Goal: Information Seeking & Learning: Learn about a topic

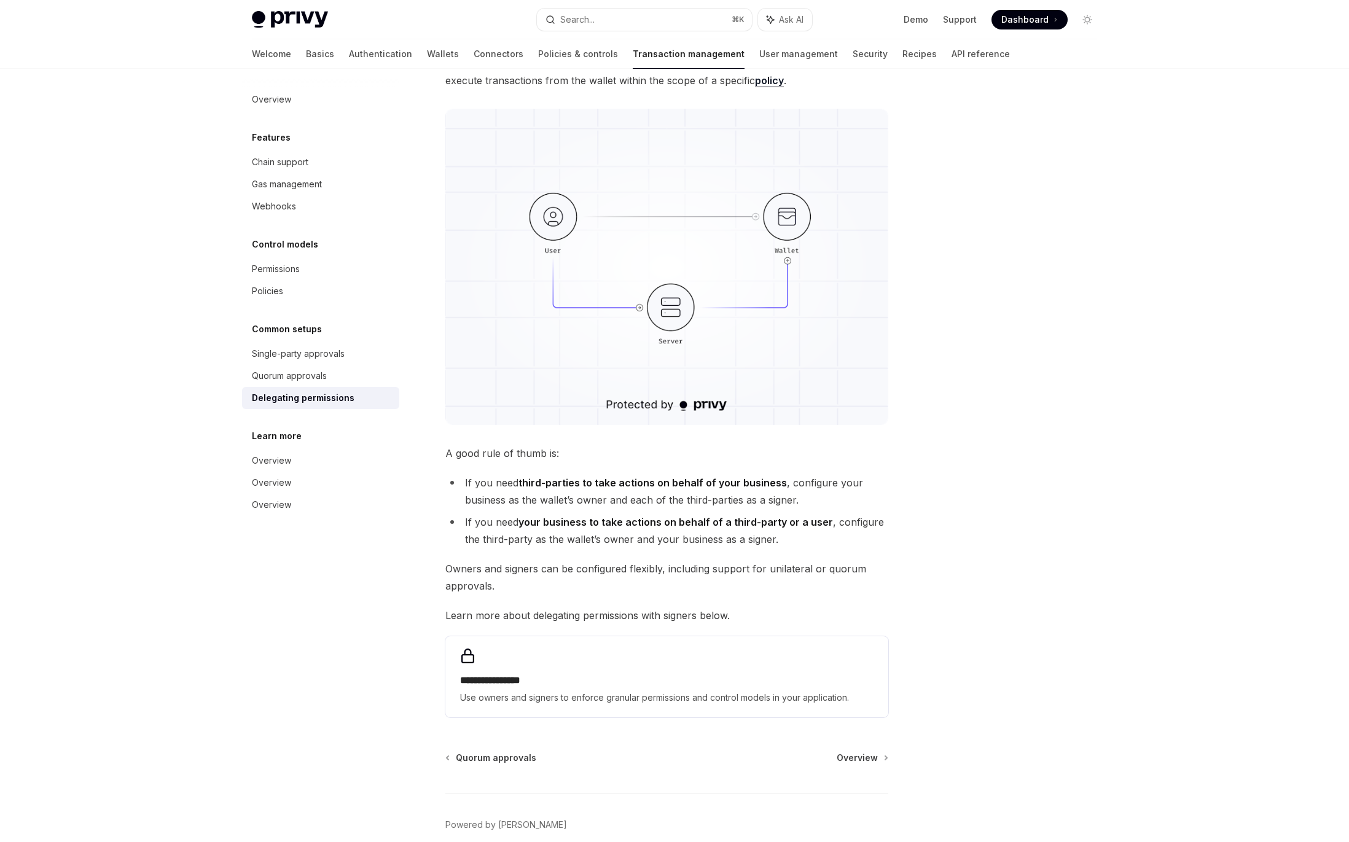
scroll to position [132, 0]
click at [340, 353] on div "Single-party approvals" at bounding box center [298, 354] width 93 height 15
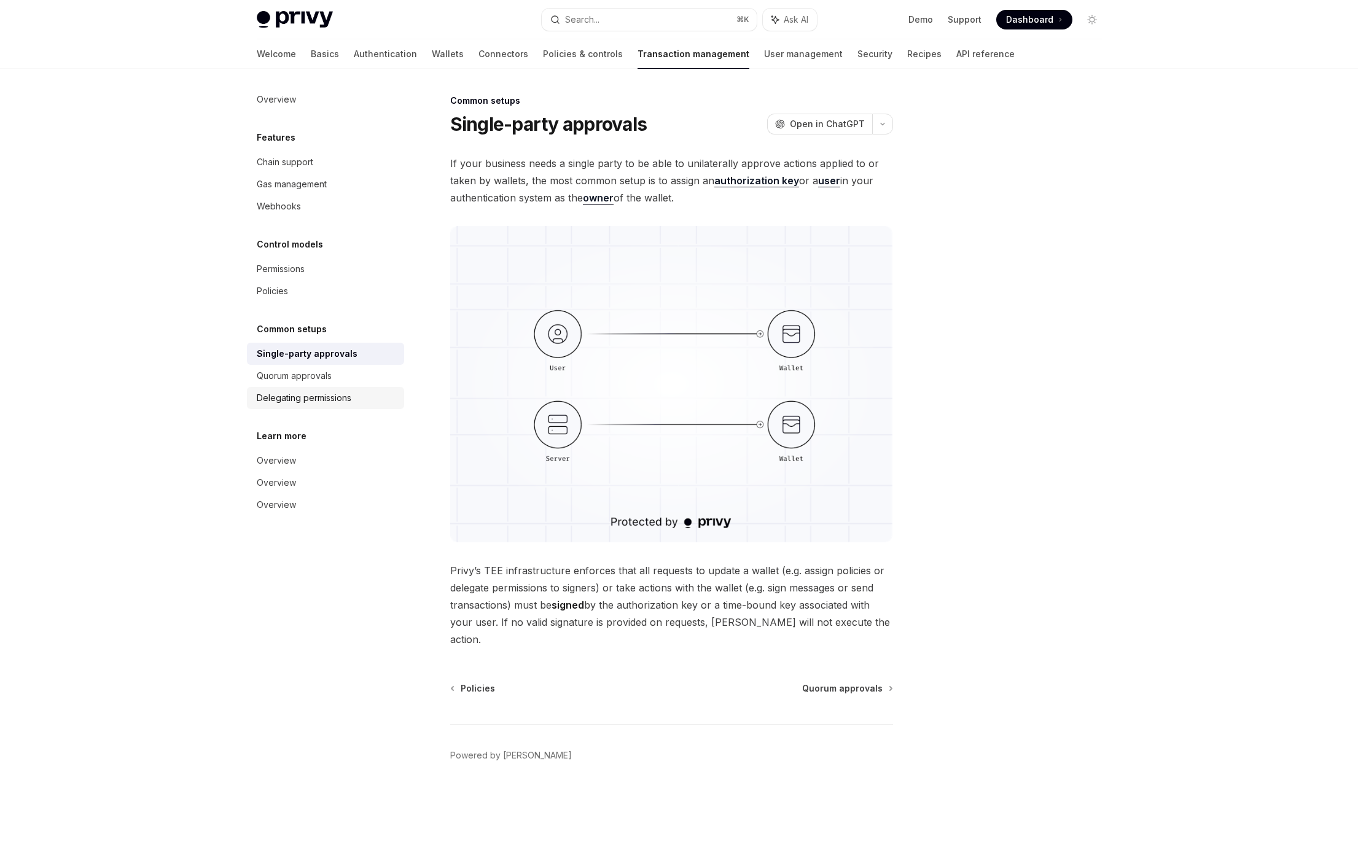
click at [347, 396] on div "Delegating permissions" at bounding box center [304, 398] width 95 height 15
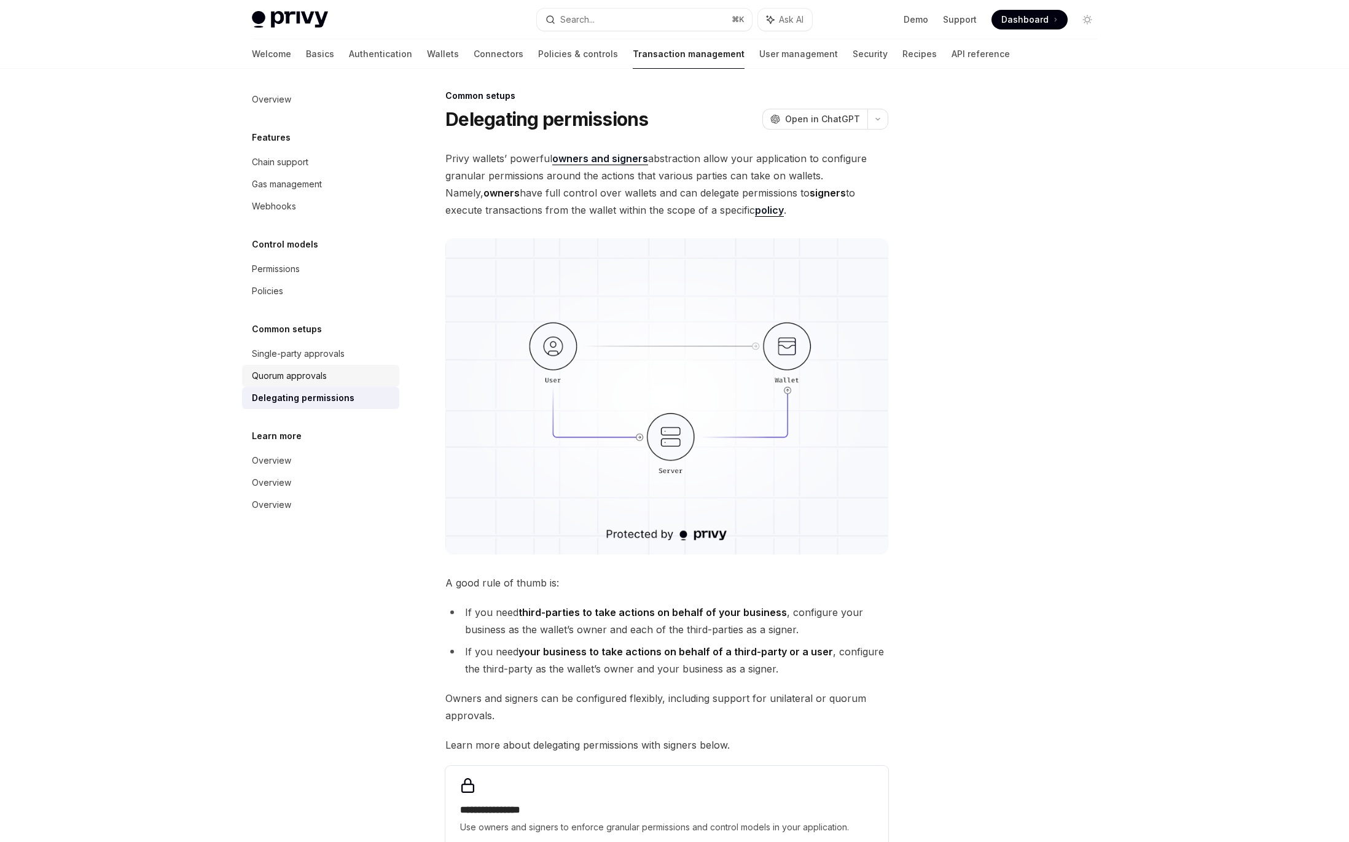
scroll to position [6, 0]
click at [350, 369] on div "Quorum approvals" at bounding box center [322, 376] width 140 height 15
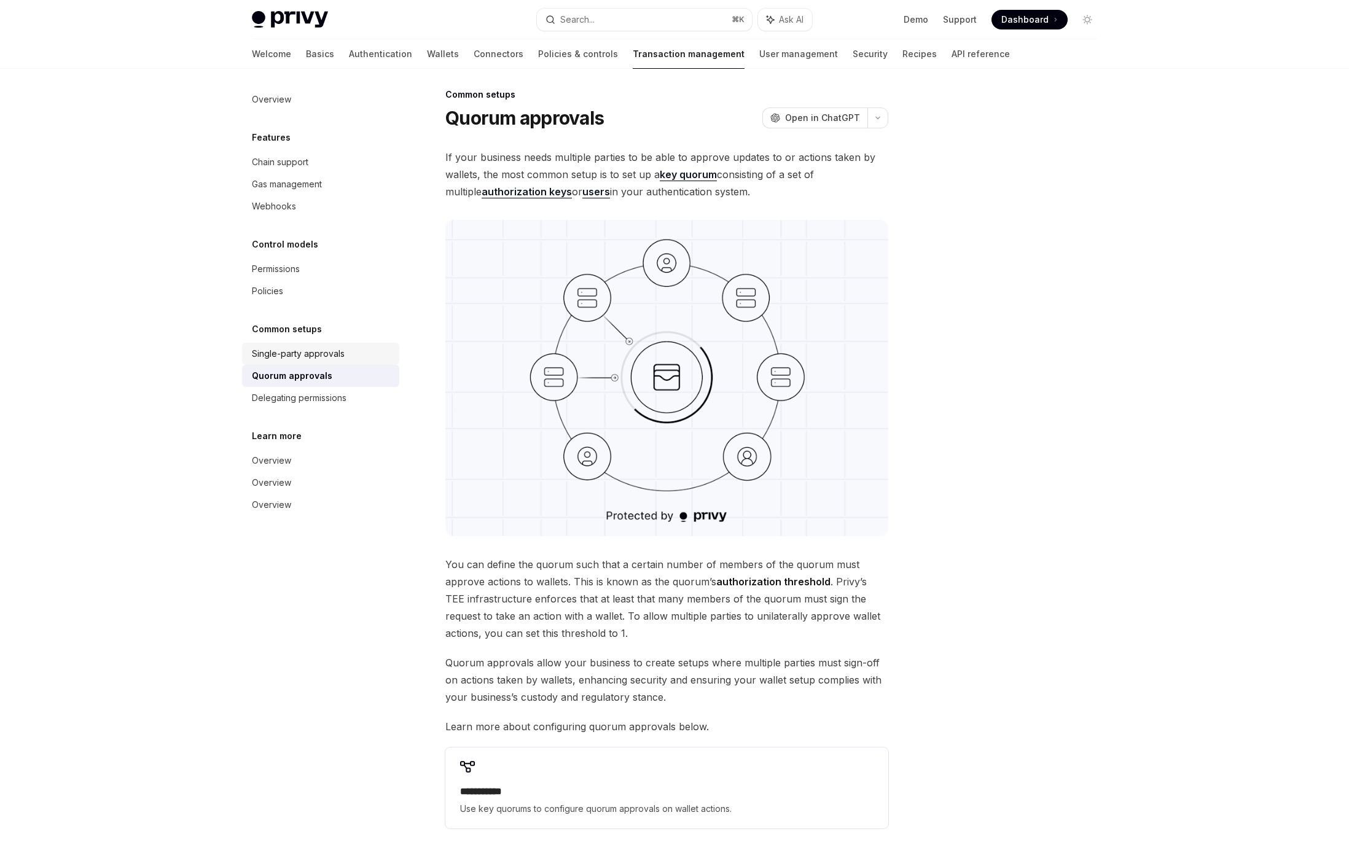
click at [333, 357] on div "Single-party approvals" at bounding box center [298, 354] width 93 height 15
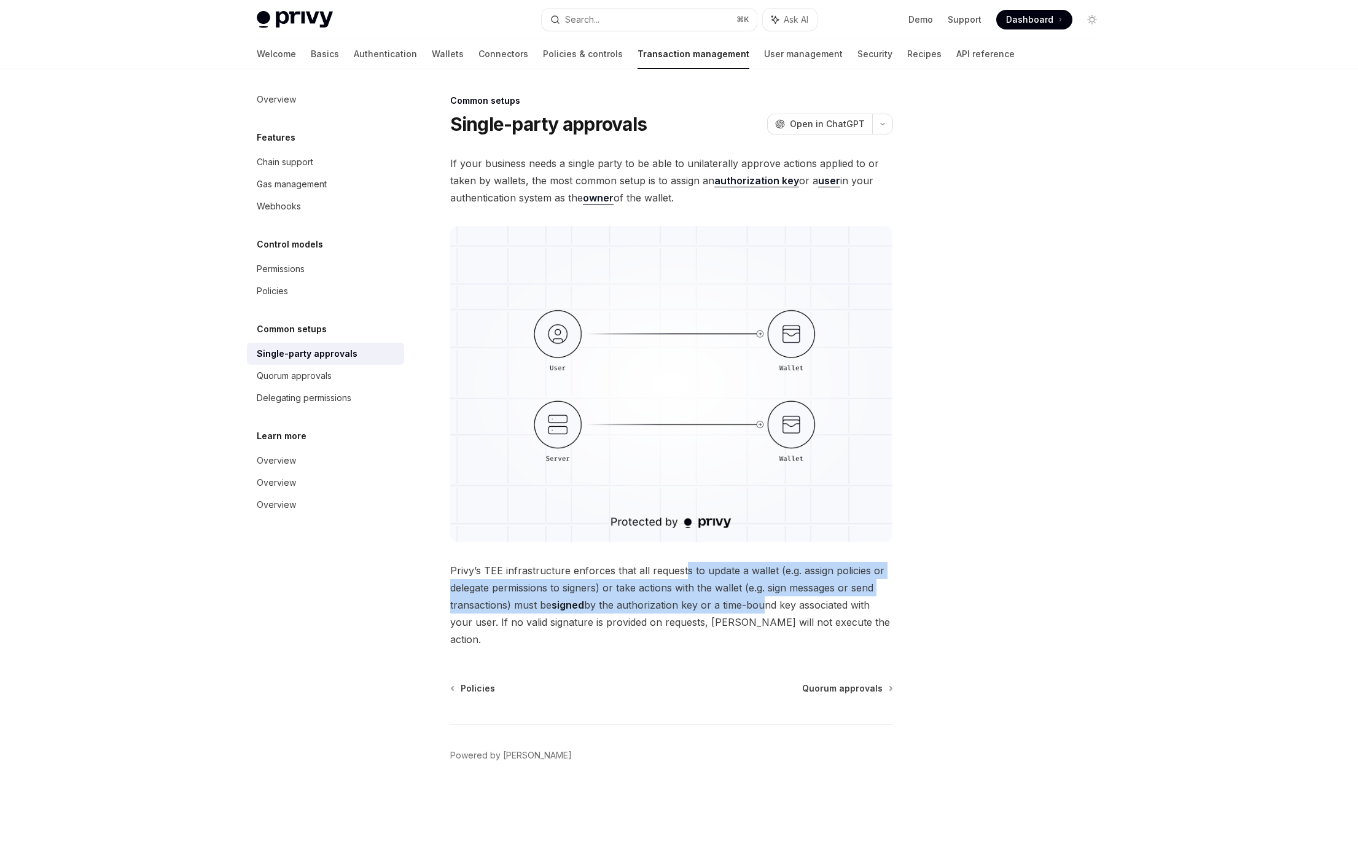
drag, startPoint x: 729, startPoint y: 594, endPoint x: 683, endPoint y: 576, distance: 49.2
click at [682, 576] on span "Privy’s TEE infrastructure enforces that all requests to update a wallet (e.g. …" at bounding box center [671, 605] width 443 height 86
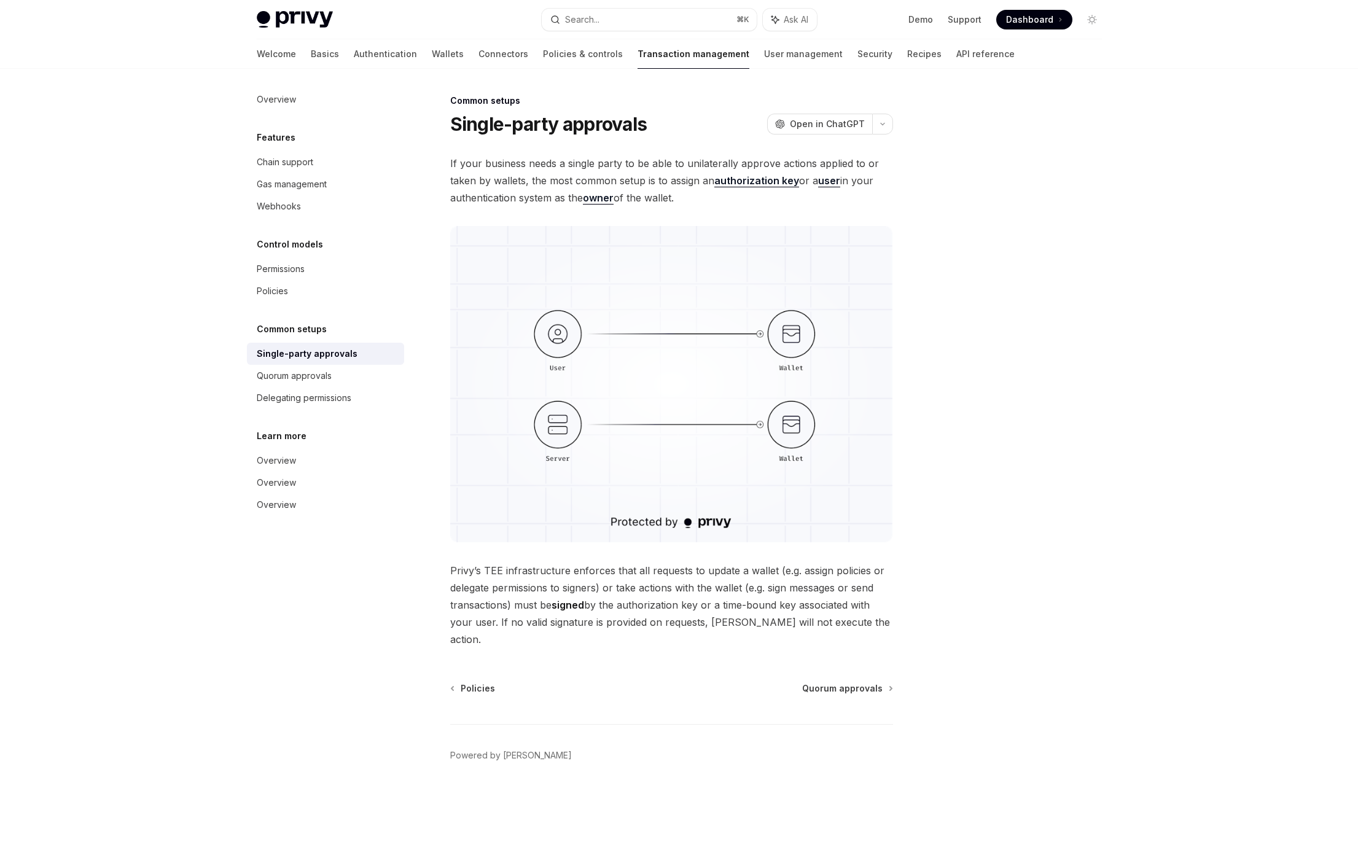
click at [705, 586] on span "Privy’s TEE infrastructure enforces that all requests to update a wallet (e.g. …" at bounding box center [671, 605] width 443 height 86
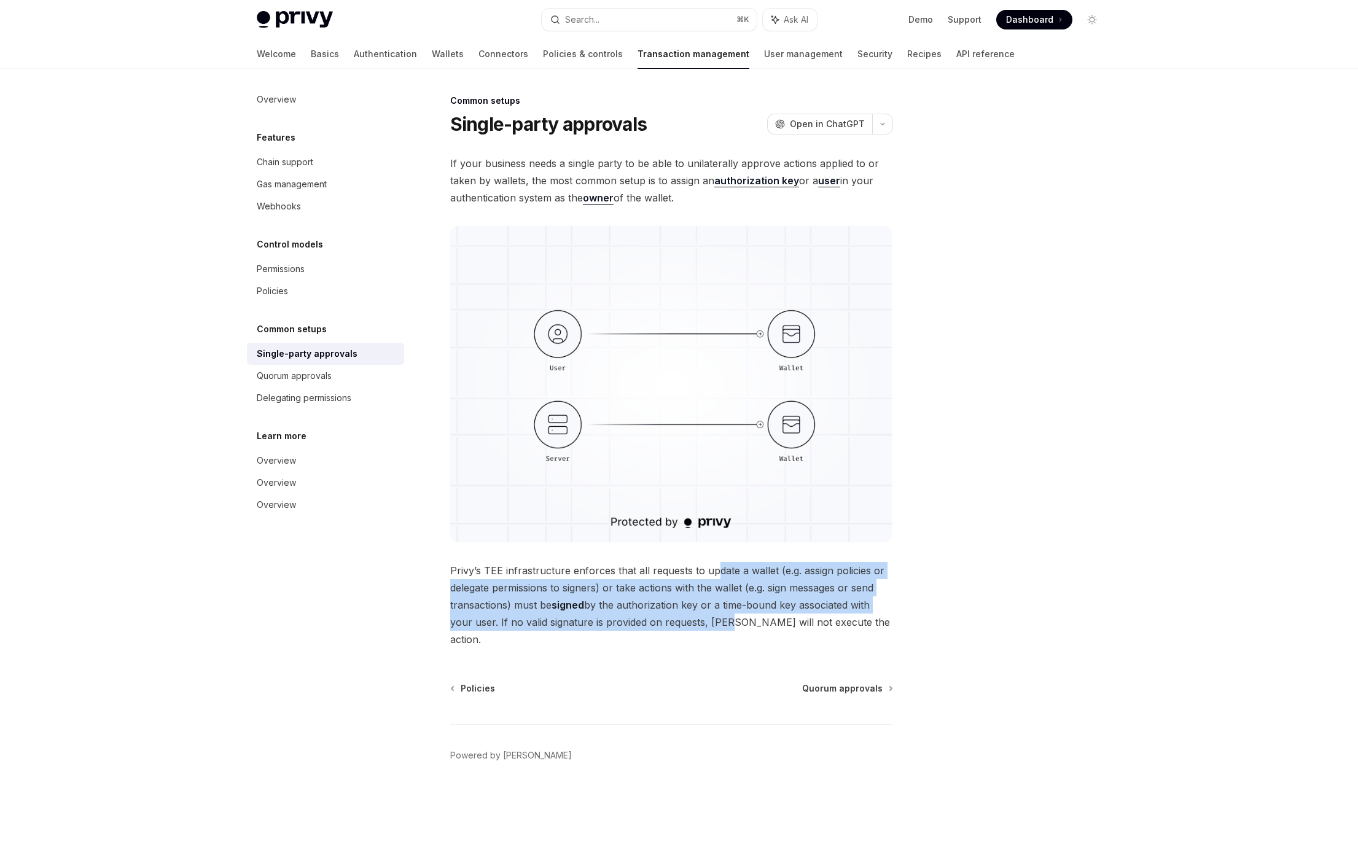
drag, startPoint x: 715, startPoint y: 576, endPoint x: 723, endPoint y: 620, distance: 45.0
click at [723, 619] on span "Privy’s TEE infrastructure enforces that all requests to update a wallet (e.g. …" at bounding box center [671, 605] width 443 height 86
click at [723, 620] on span "Privy’s TEE infrastructure enforces that all requests to update a wallet (e.g. …" at bounding box center [671, 605] width 443 height 86
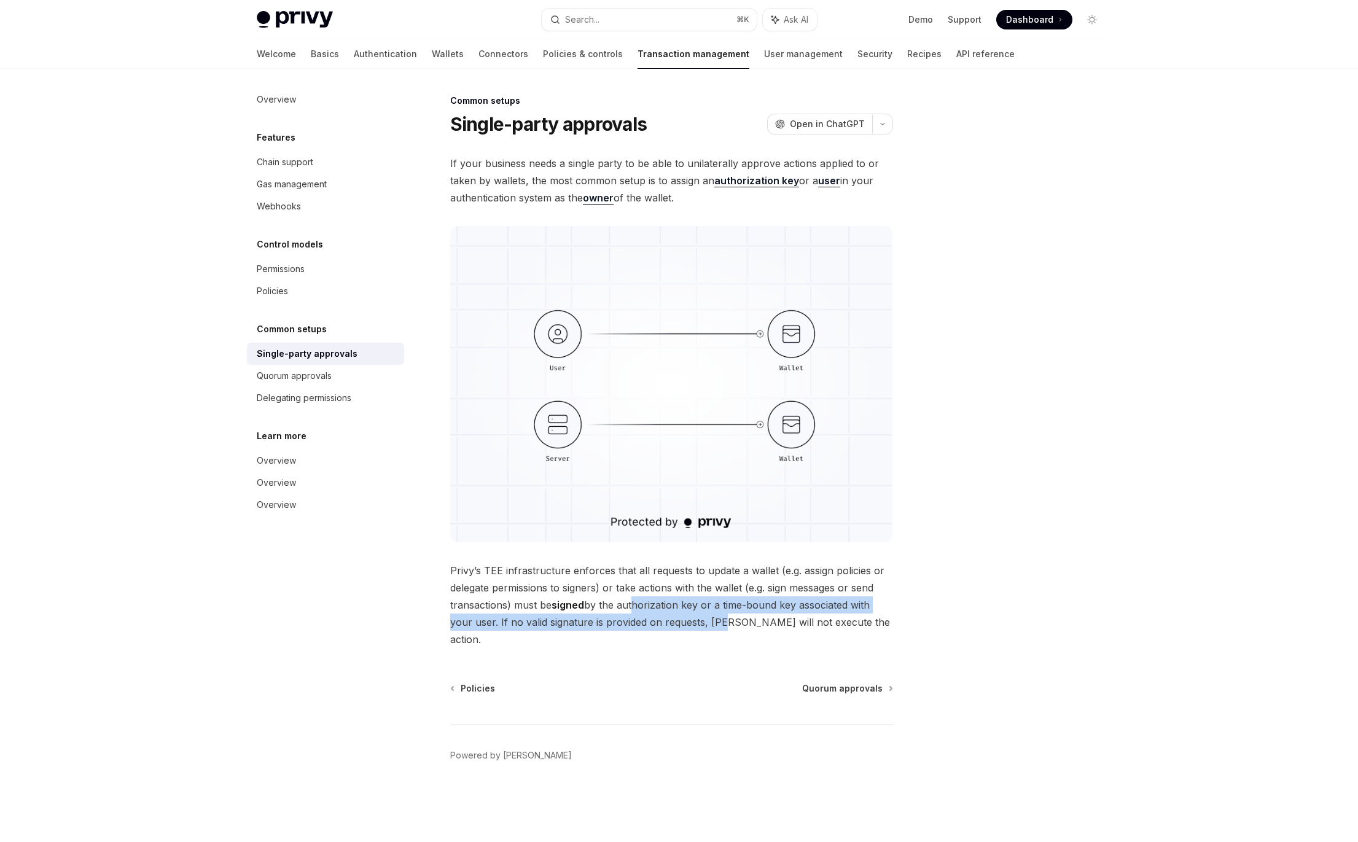
drag, startPoint x: 715, startPoint y: 616, endPoint x: 631, endPoint y: 598, distance: 86.0
click at [631, 598] on span "Privy’s TEE infrastructure enforces that all requests to update a wallet (e.g. …" at bounding box center [671, 605] width 443 height 86
click at [659, 597] on span "Privy’s TEE infrastructure enforces that all requests to update a wallet (e.g. …" at bounding box center [671, 605] width 443 height 86
drag, startPoint x: 672, startPoint y: 589, endPoint x: 686, endPoint y: 615, distance: 29.7
click at [686, 615] on span "Privy’s TEE infrastructure enforces that all requests to update a wallet (e.g. …" at bounding box center [671, 605] width 443 height 86
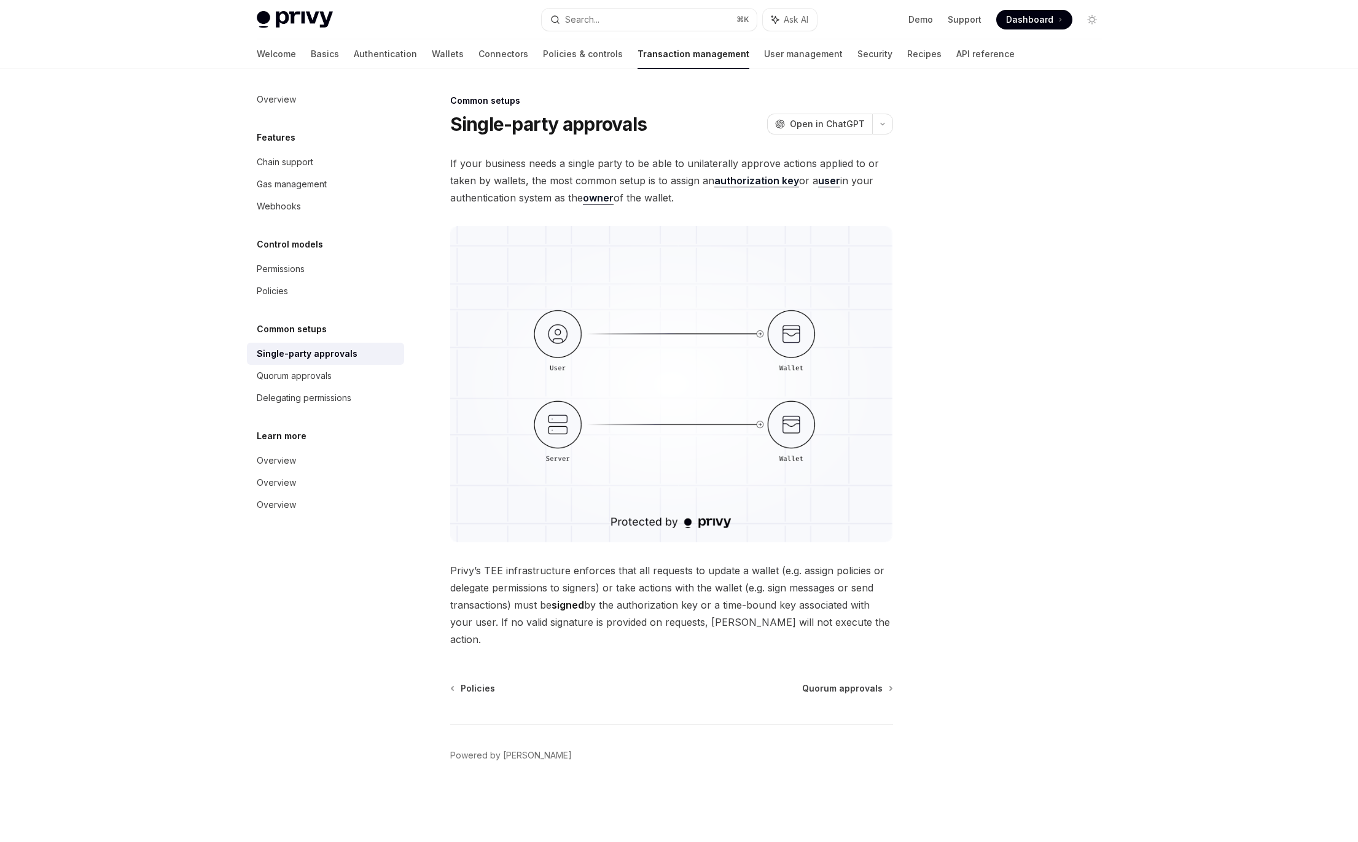
click at [694, 615] on span "Privy’s TEE infrastructure enforces that all requests to update a wallet (e.g. …" at bounding box center [671, 605] width 443 height 86
drag, startPoint x: 710, startPoint y: 616, endPoint x: 672, endPoint y: 601, distance: 41.4
click at [673, 602] on span "Privy’s TEE infrastructure enforces that all requests to update a wallet (e.g. …" at bounding box center [671, 605] width 443 height 86
drag, startPoint x: 672, startPoint y: 601, endPoint x: 676, endPoint y: 592, distance: 9.9
click at [672, 601] on span "Privy’s TEE infrastructure enforces that all requests to update a wallet (e.g. …" at bounding box center [671, 605] width 443 height 86
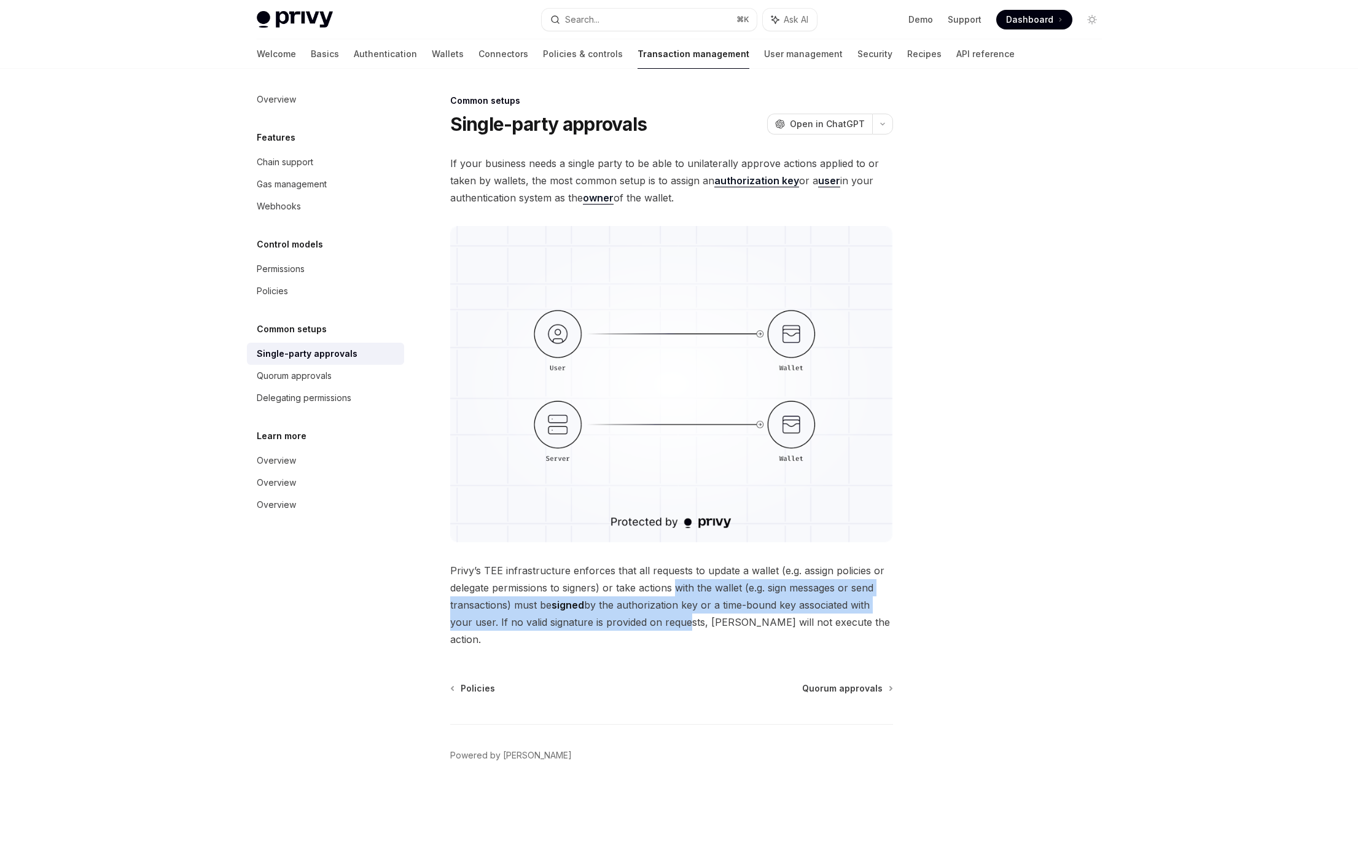
click at [682, 622] on span "Privy’s TEE infrastructure enforces that all requests to update a wallet (e.g. …" at bounding box center [671, 605] width 443 height 86
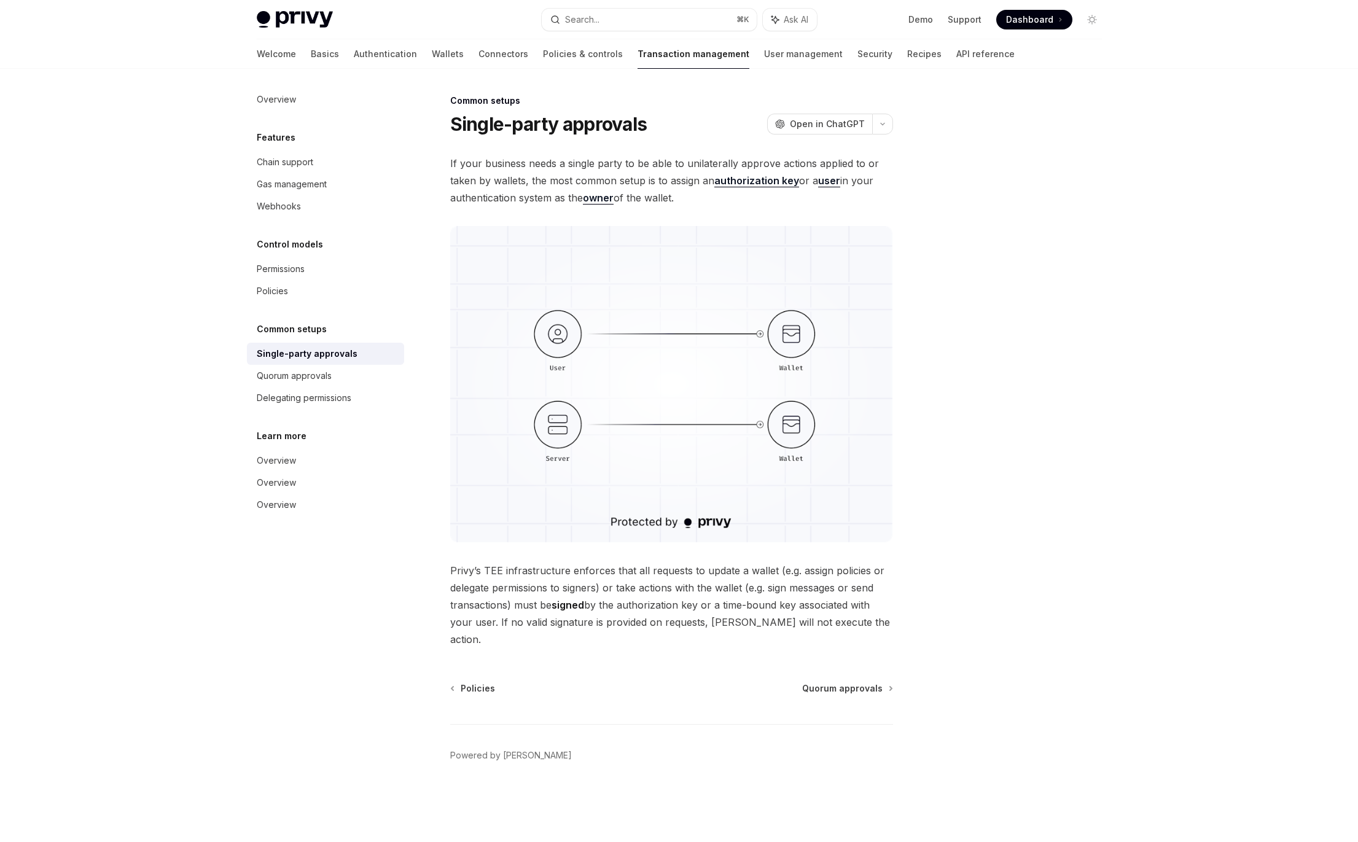
click at [739, 620] on span "Privy’s TEE infrastructure enforces that all requests to update a wallet (e.g. …" at bounding box center [671, 605] width 443 height 86
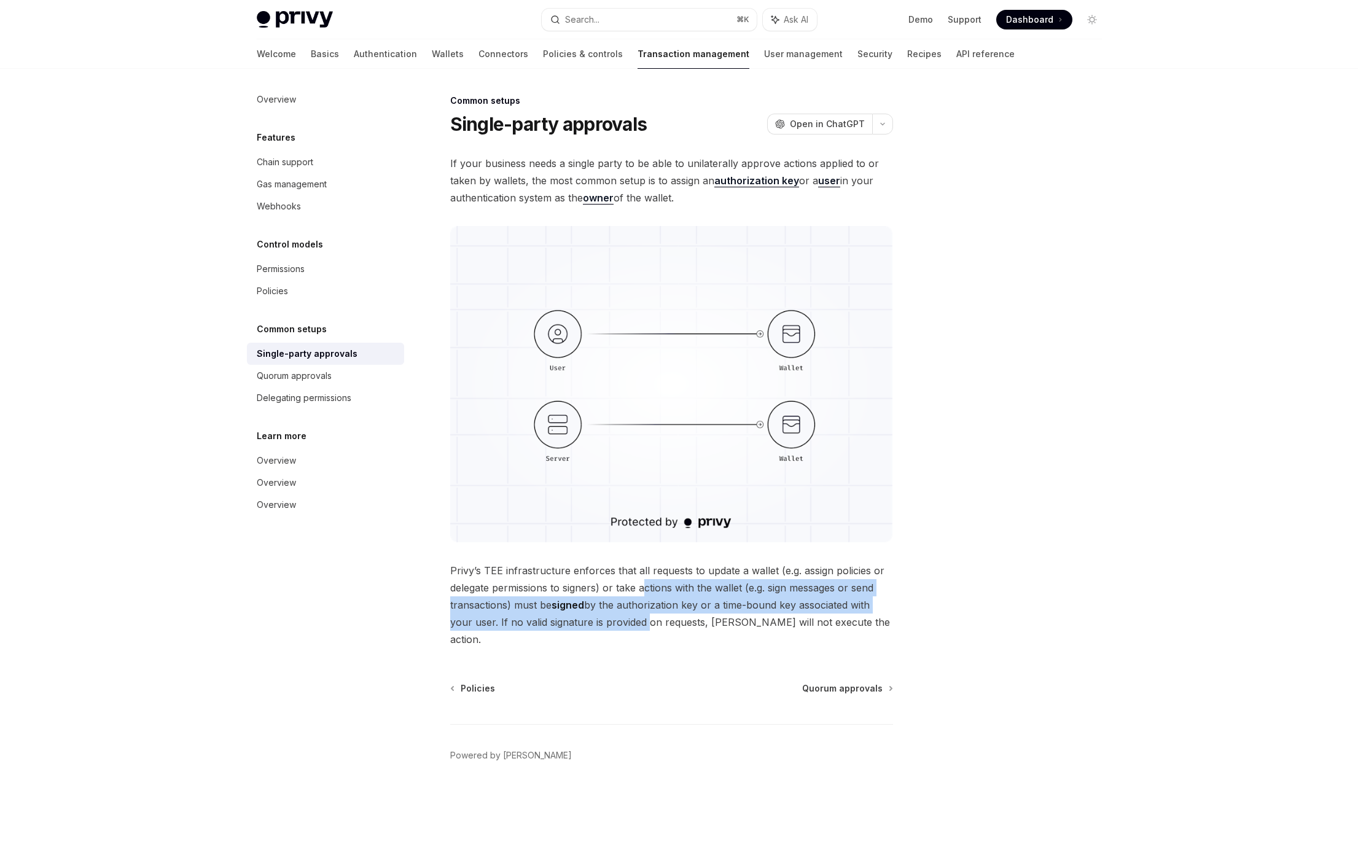
drag, startPoint x: 643, startPoint y: 594, endPoint x: 643, endPoint y: 617, distance: 24.0
click at [643, 617] on span "Privy’s TEE infrastructure enforces that all requests to update a wallet (e.g. …" at bounding box center [671, 605] width 443 height 86
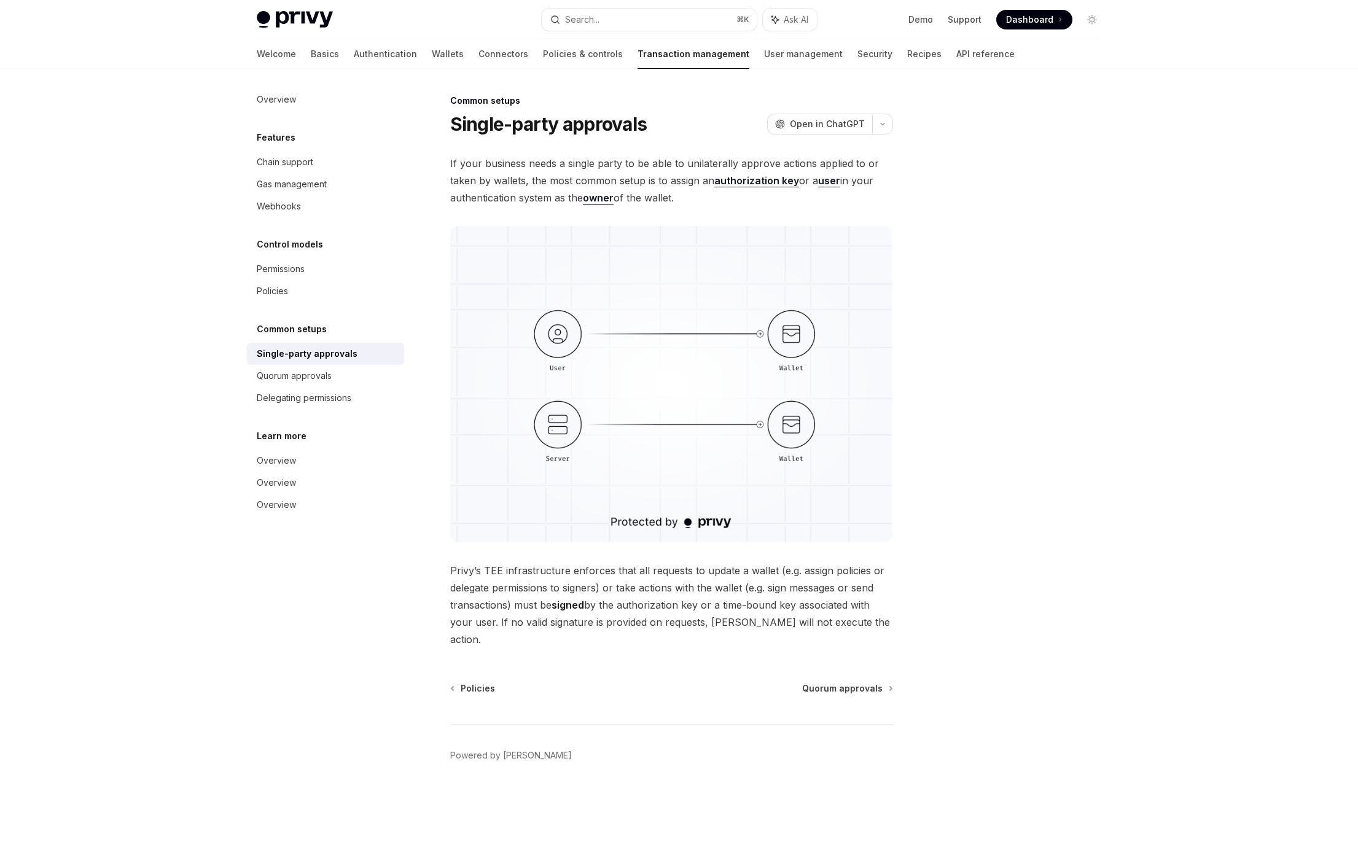
click at [692, 616] on span "Privy’s TEE infrastructure enforces that all requests to update a wallet (e.g. …" at bounding box center [671, 605] width 443 height 86
click at [270, 398] on div "Delegating permissions" at bounding box center [304, 398] width 95 height 15
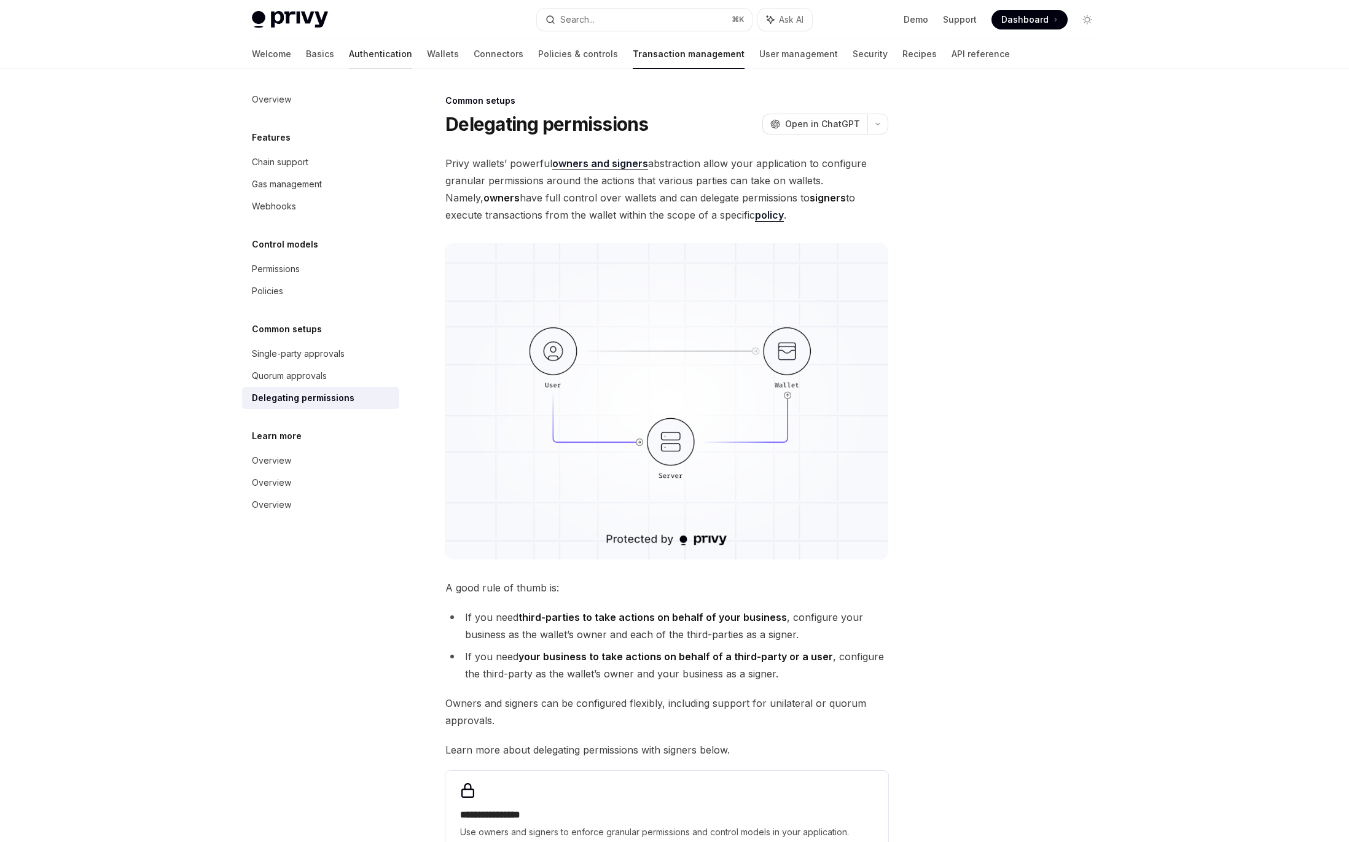
click at [349, 59] on link "Authentication" at bounding box center [380, 53] width 63 height 29
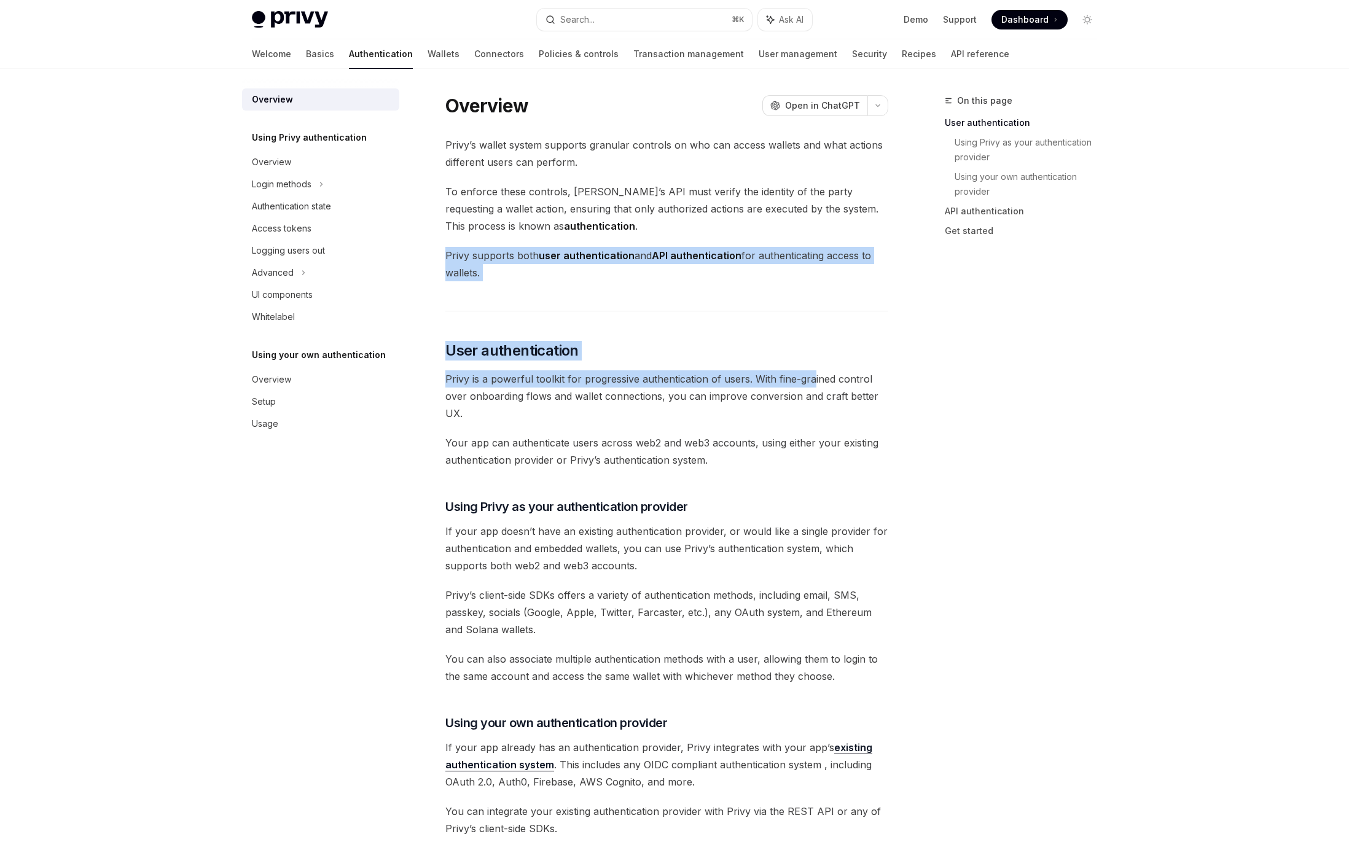
drag, startPoint x: 810, startPoint y: 378, endPoint x: 739, endPoint y: 205, distance: 187.3
click at [739, 208] on div "Privy’s wallet system supports granular controls on who can access wallets and …" at bounding box center [666, 747] width 443 height 1223
click at [739, 204] on span "To enforce these controls, [PERSON_NAME]’s API must verify the identity of the …" at bounding box center [666, 209] width 443 height 52
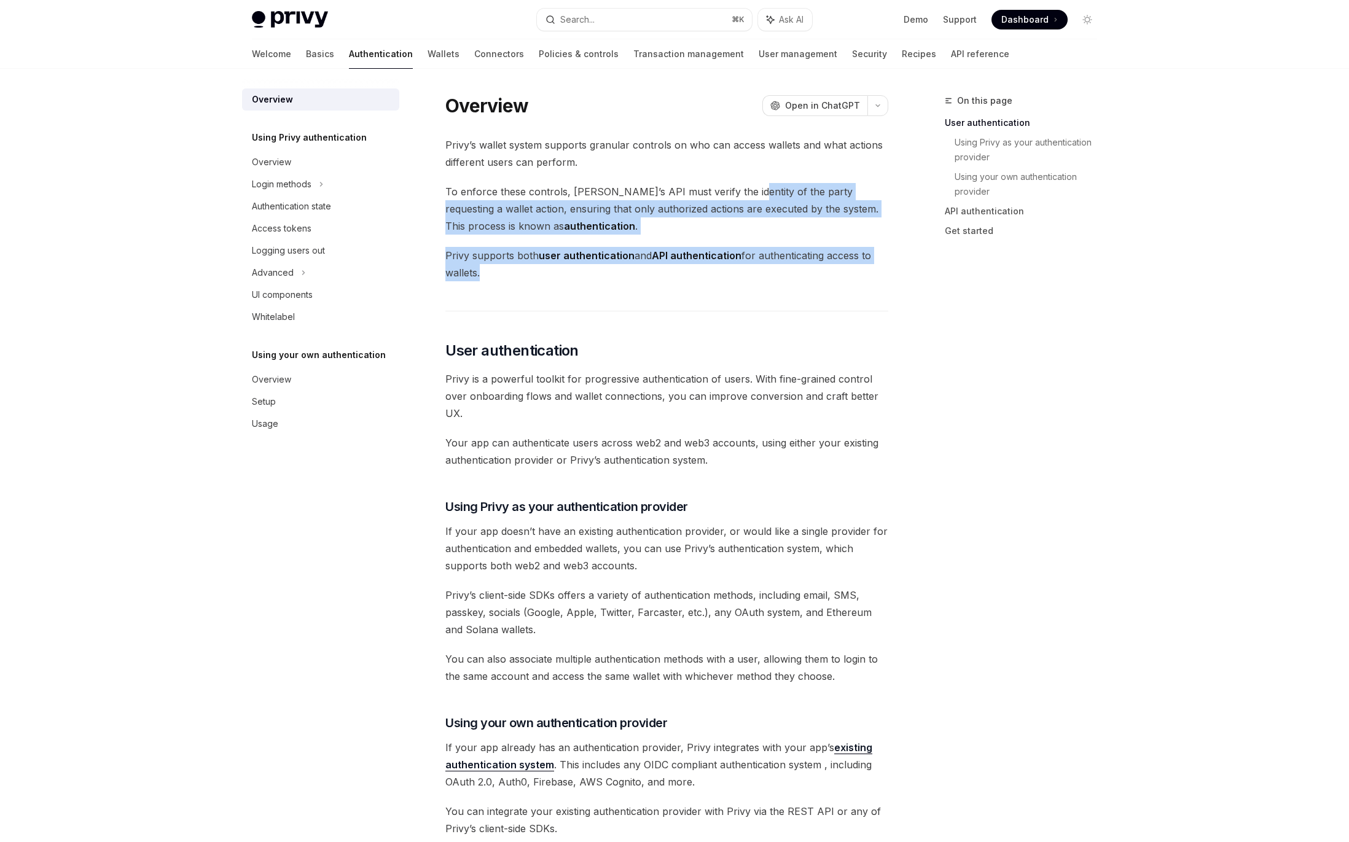
drag, startPoint x: 738, startPoint y: 204, endPoint x: 732, endPoint y: 325, distance: 121.2
click at [735, 300] on div "Privy’s wallet system supports granular controls on who can access wallets and …" at bounding box center [666, 747] width 443 height 1223
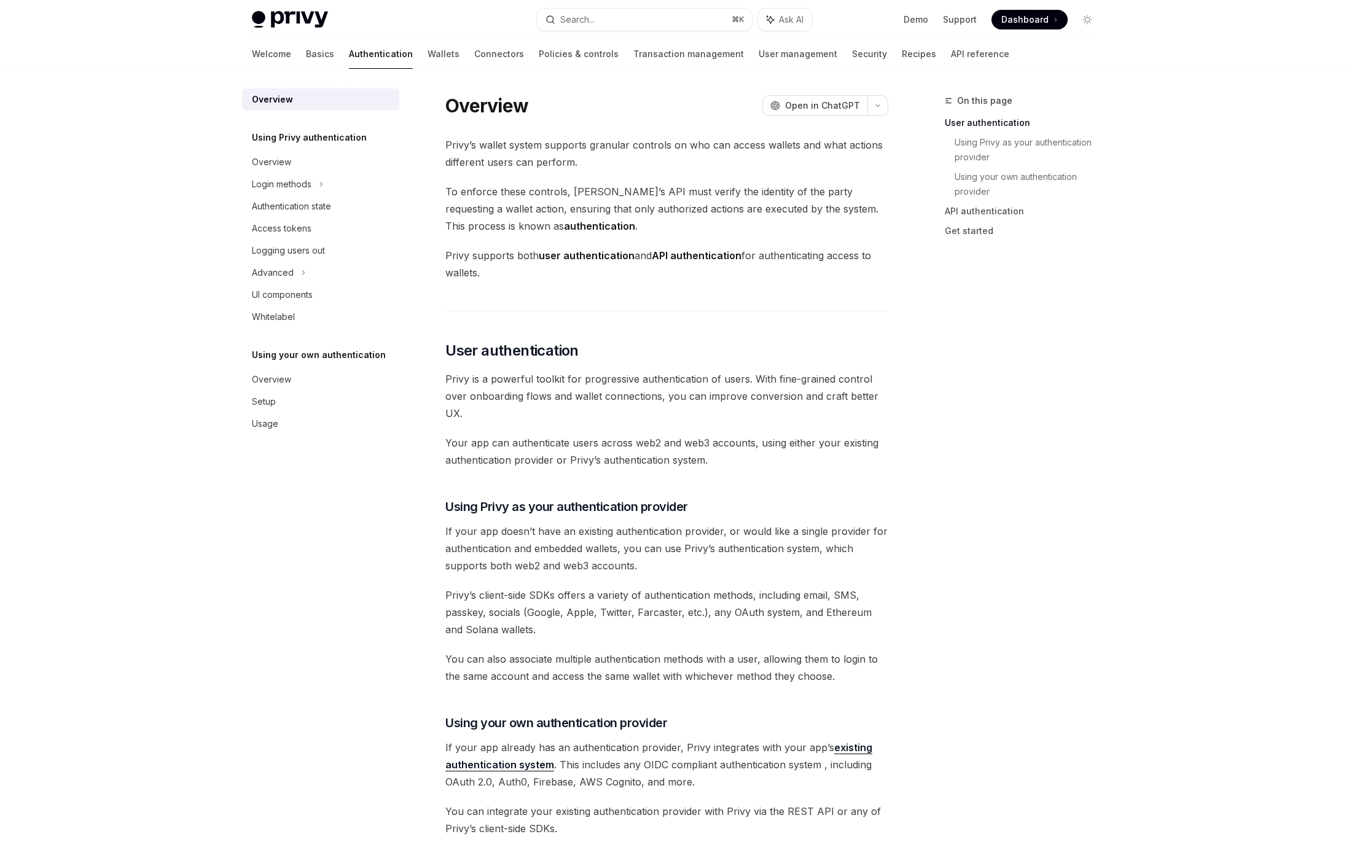
click at [732, 325] on div "Privy’s wallet system supports granular controls on who can access wallets and …" at bounding box center [666, 747] width 443 height 1223
click at [759, 52] on link "User management" at bounding box center [798, 53] width 79 height 29
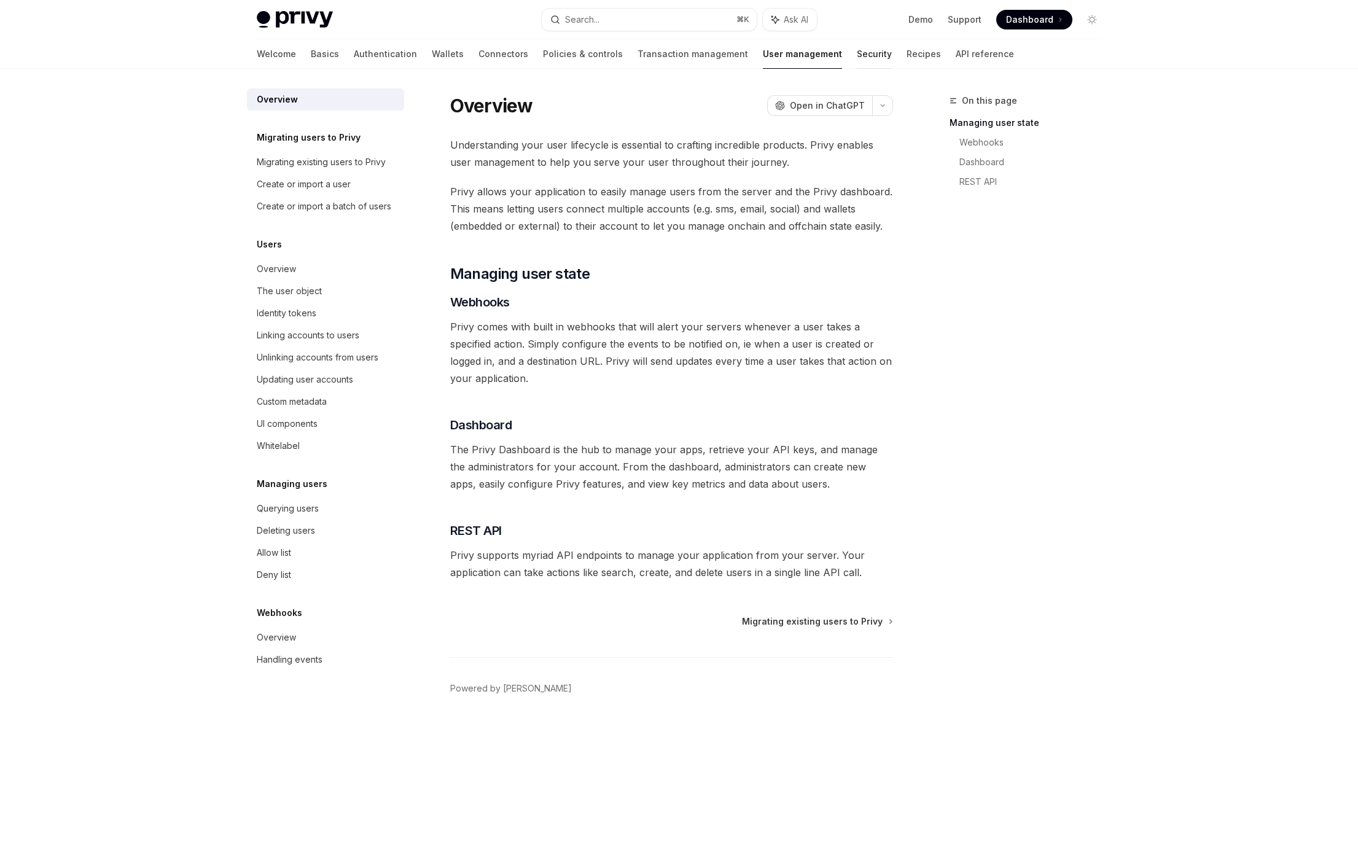
click at [857, 55] on link "Security" at bounding box center [874, 53] width 35 height 29
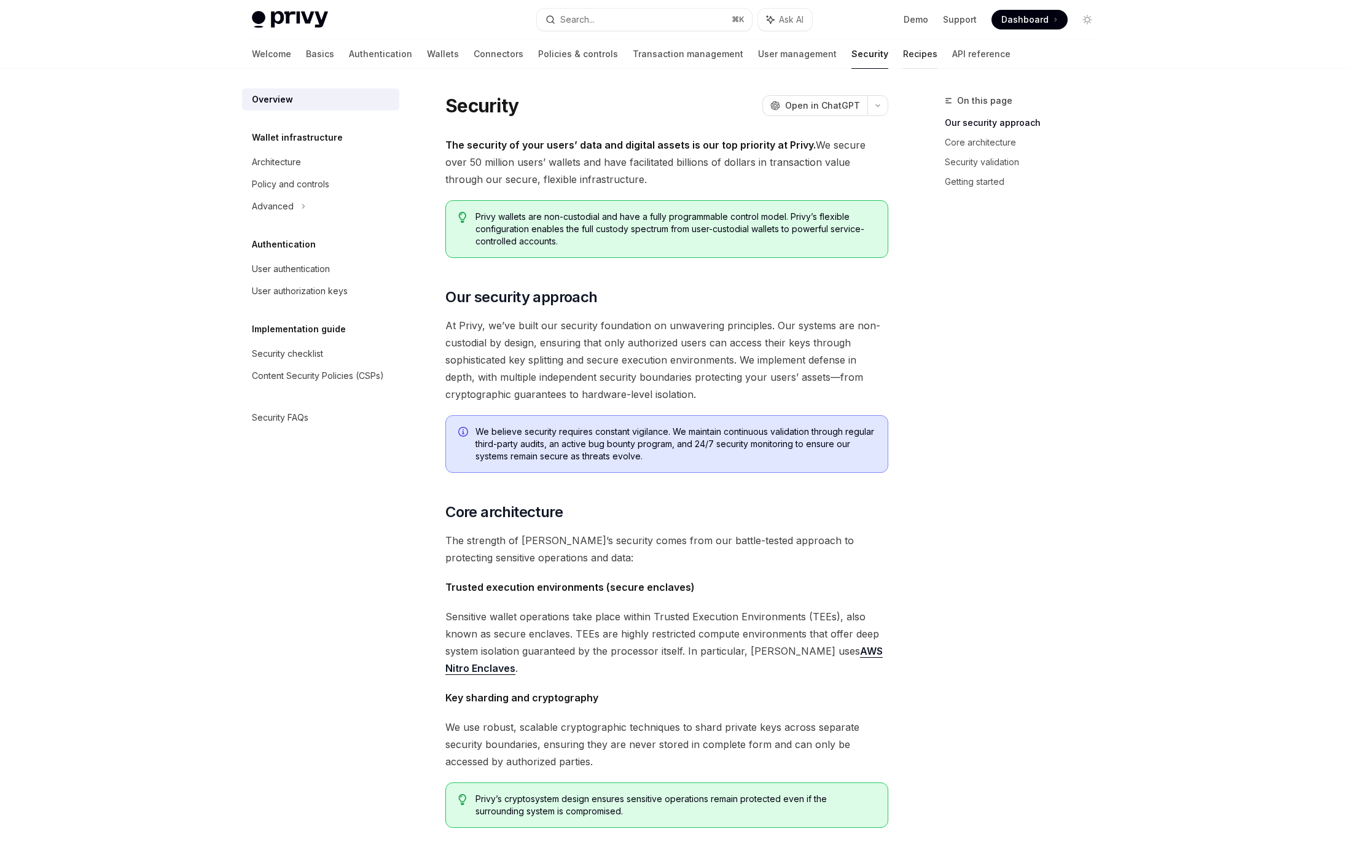
click at [903, 59] on link "Recipes" at bounding box center [920, 53] width 34 height 29
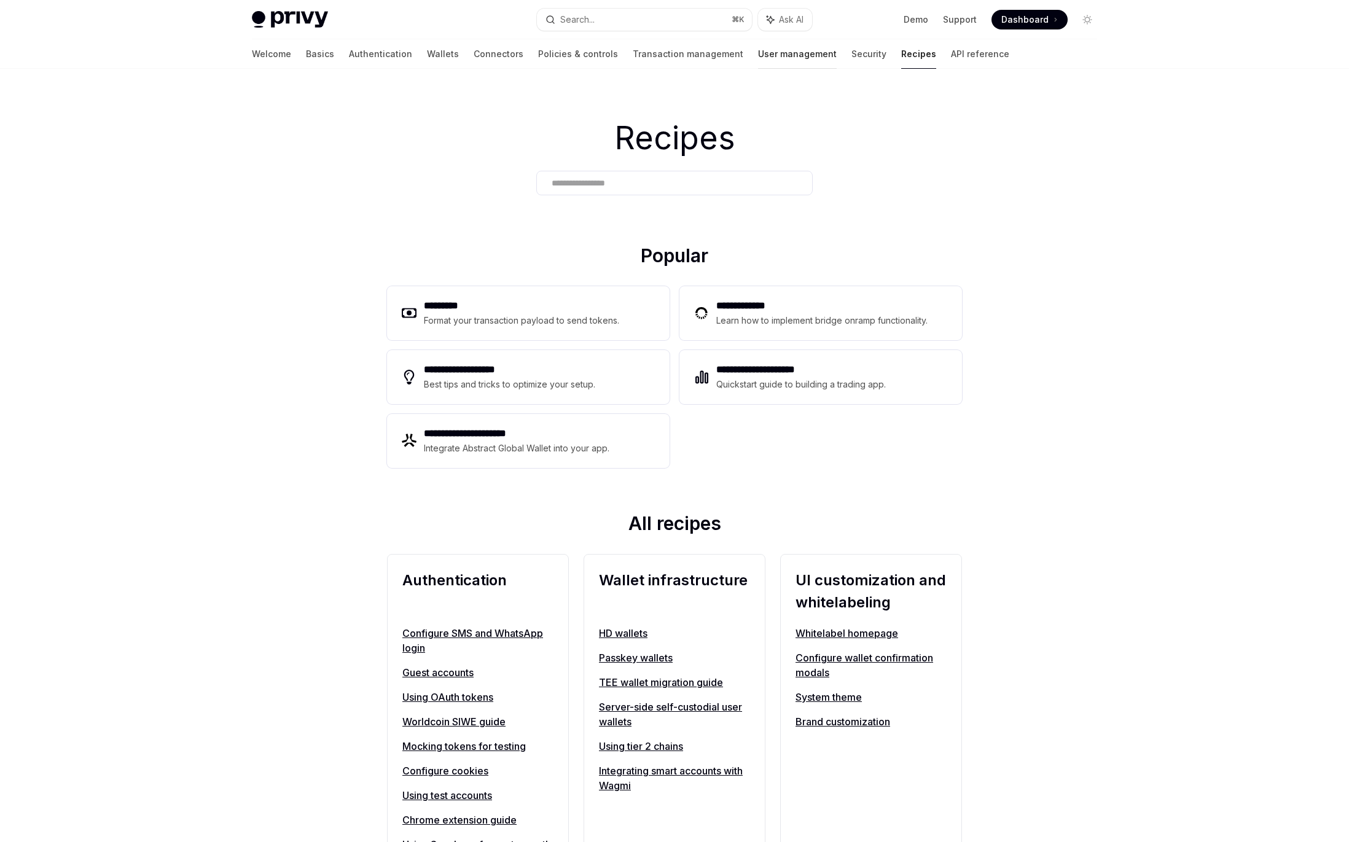
click at [758, 55] on link "User management" at bounding box center [797, 53] width 79 height 29
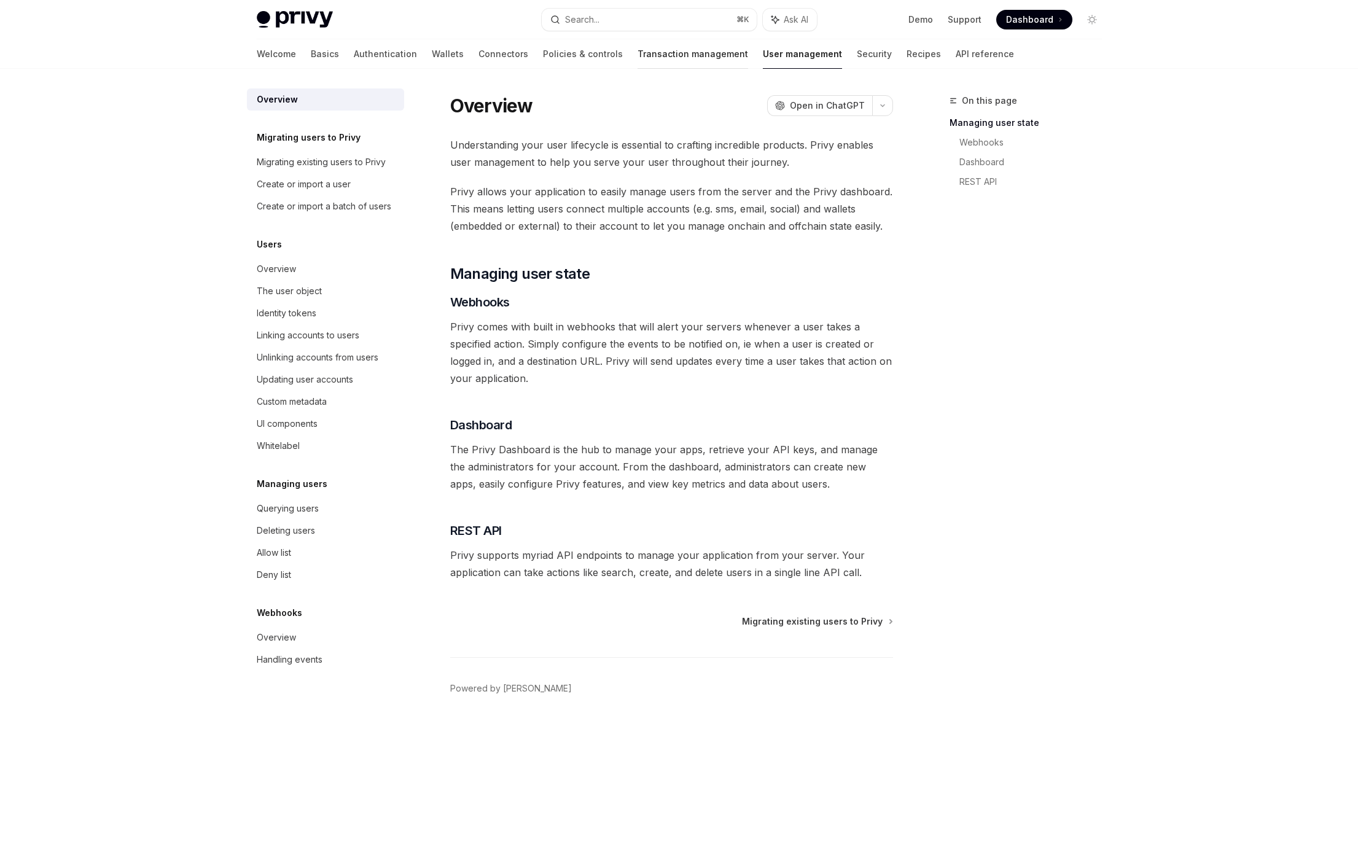
click at [638, 60] on link "Transaction management" at bounding box center [693, 53] width 111 height 29
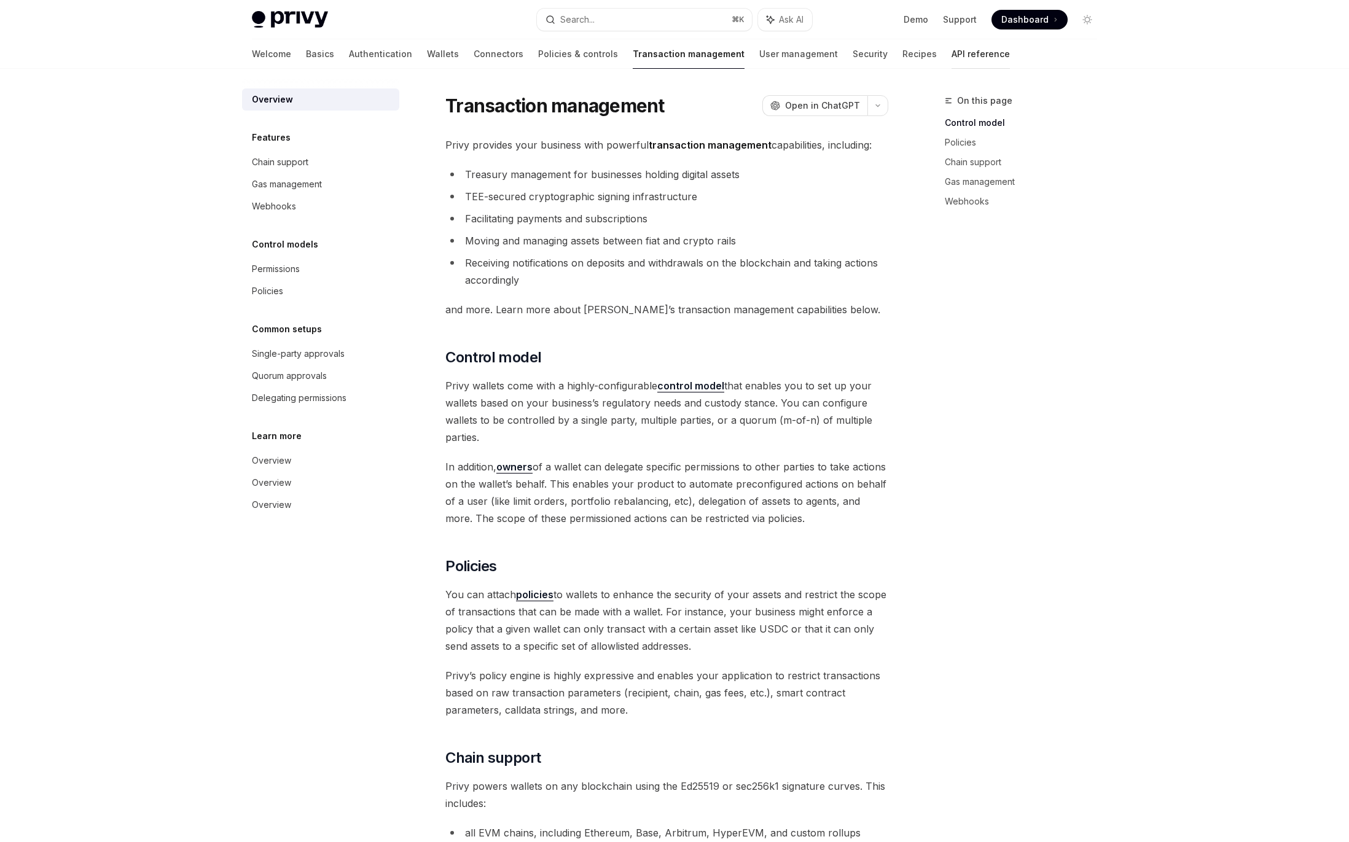
click at [952, 55] on link "API reference" at bounding box center [981, 53] width 58 height 29
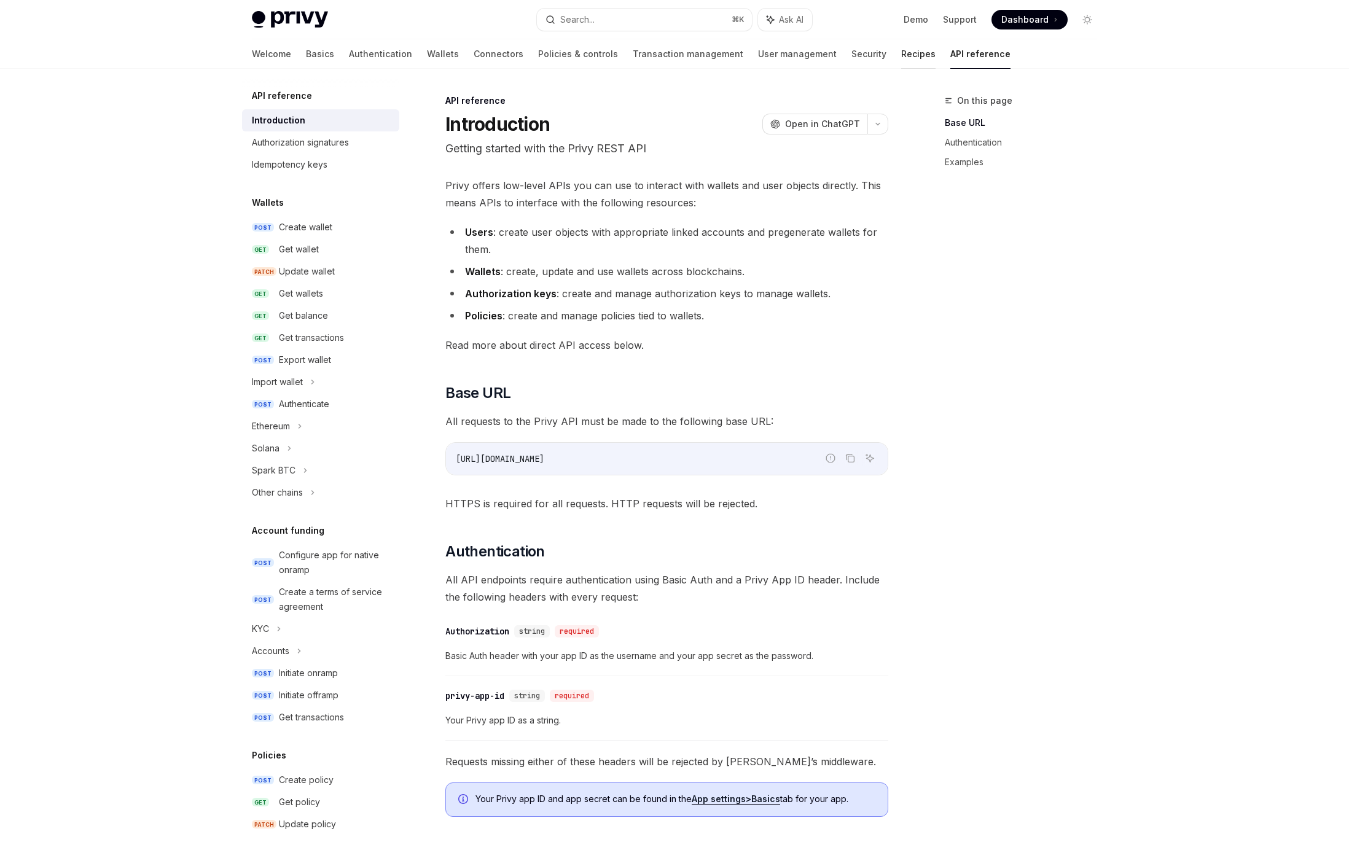
click at [901, 54] on link "Recipes" at bounding box center [918, 53] width 34 height 29
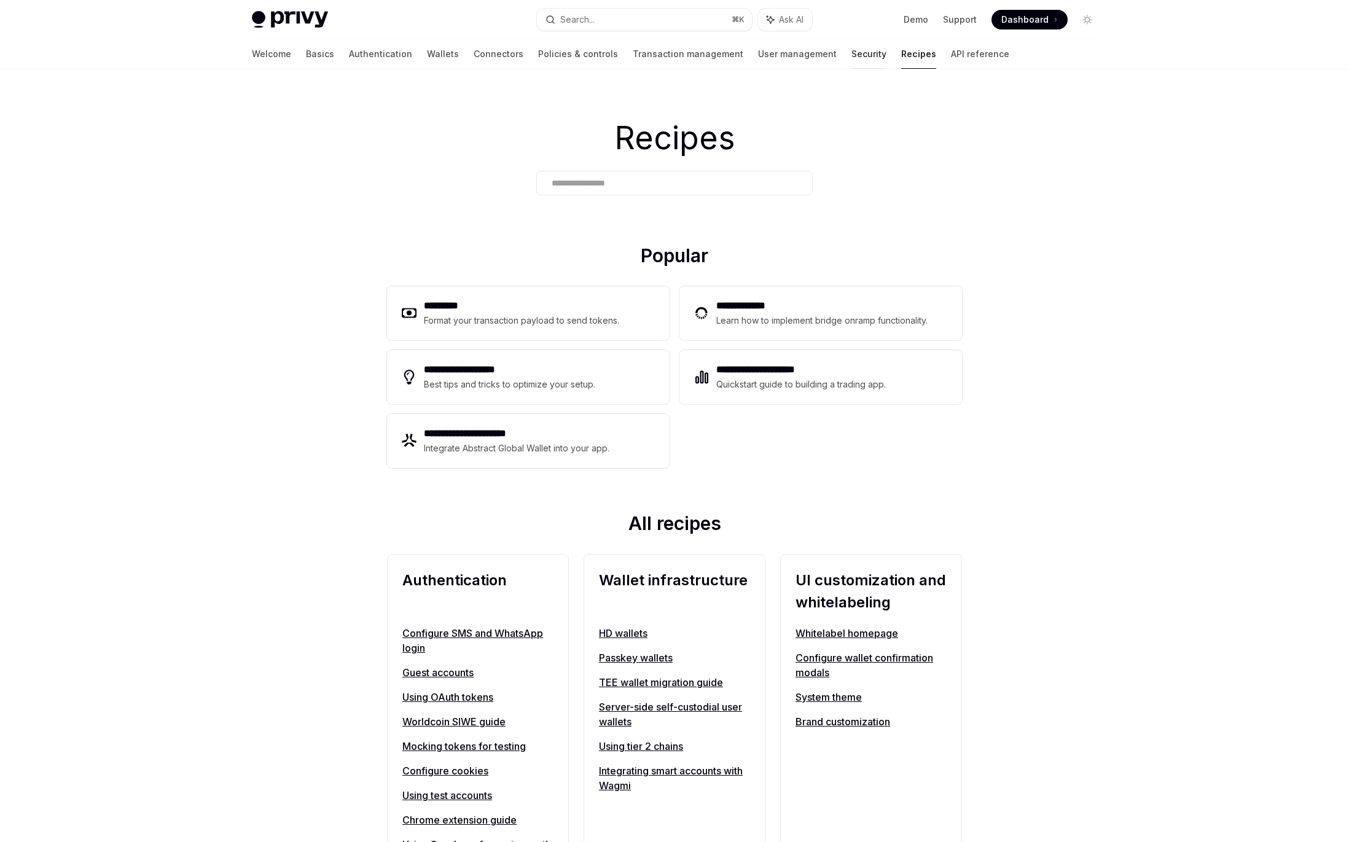
click at [852, 55] on link "Security" at bounding box center [869, 53] width 35 height 29
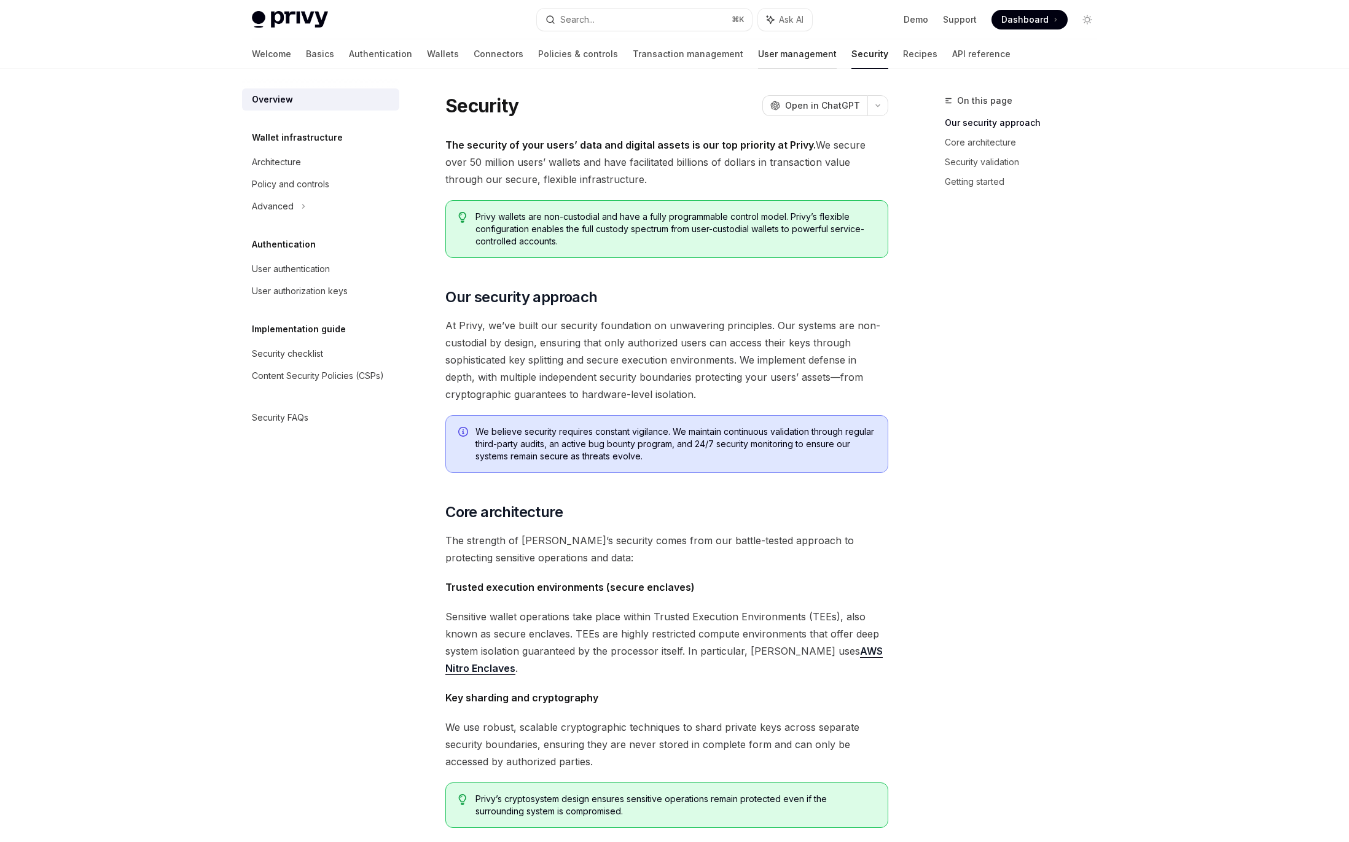
click at [758, 57] on link "User management" at bounding box center [797, 53] width 79 height 29
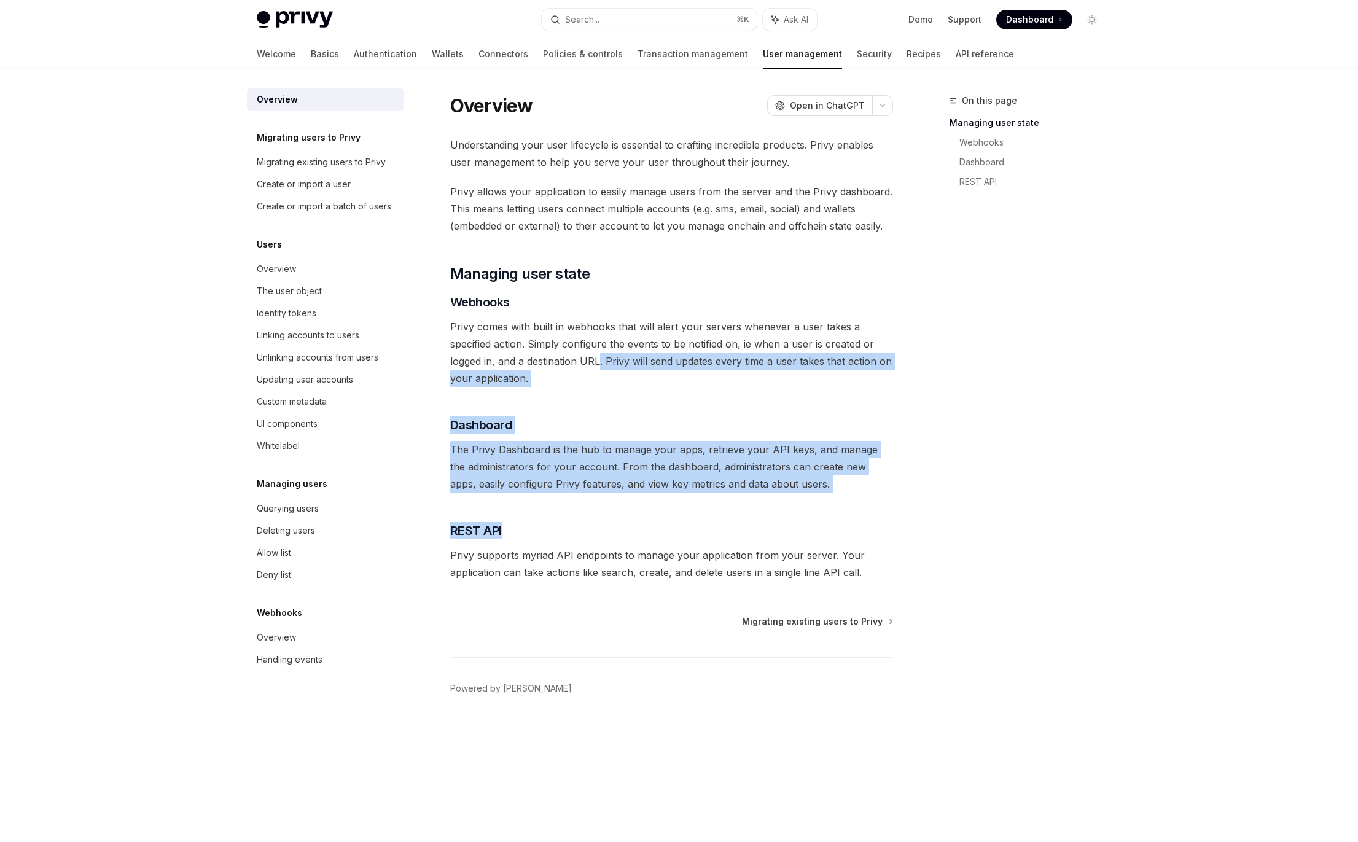
drag, startPoint x: 603, startPoint y: 506, endPoint x: 601, endPoint y: 355, distance: 151.2
click at [601, 355] on div "Understanding your user lifecycle is essential to crafting incredible products.…" at bounding box center [671, 358] width 443 height 445
click at [601, 355] on span "Privy comes with built in webhooks that will alert your servers whenever a user…" at bounding box center [671, 352] width 443 height 69
click at [605, 522] on div "Understanding your user lifecycle is essential to crafting incredible products.…" at bounding box center [671, 358] width 443 height 445
click at [605, 523] on h3 "​ REST API" at bounding box center [671, 530] width 443 height 17
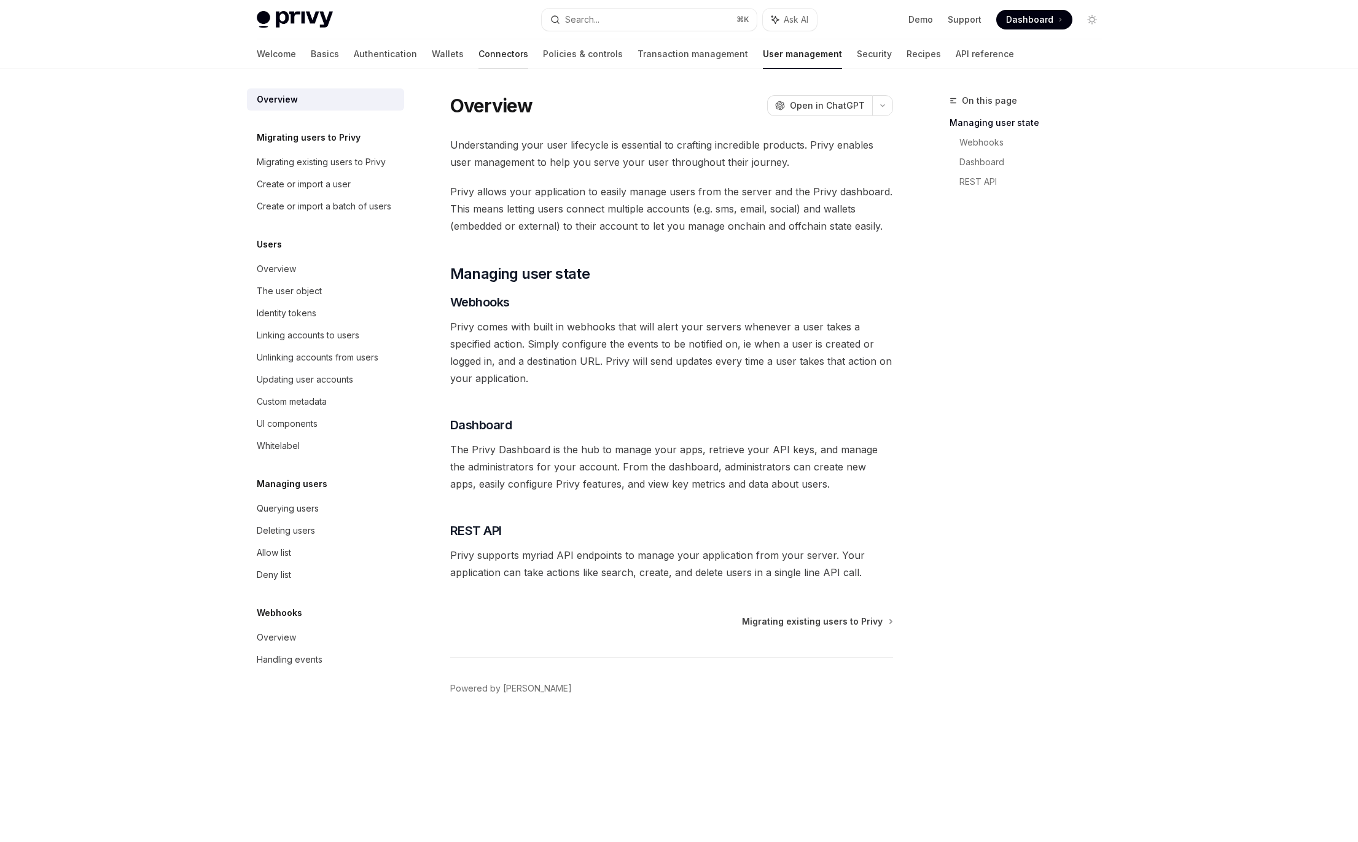
click at [479, 53] on link "Connectors" at bounding box center [504, 53] width 50 height 29
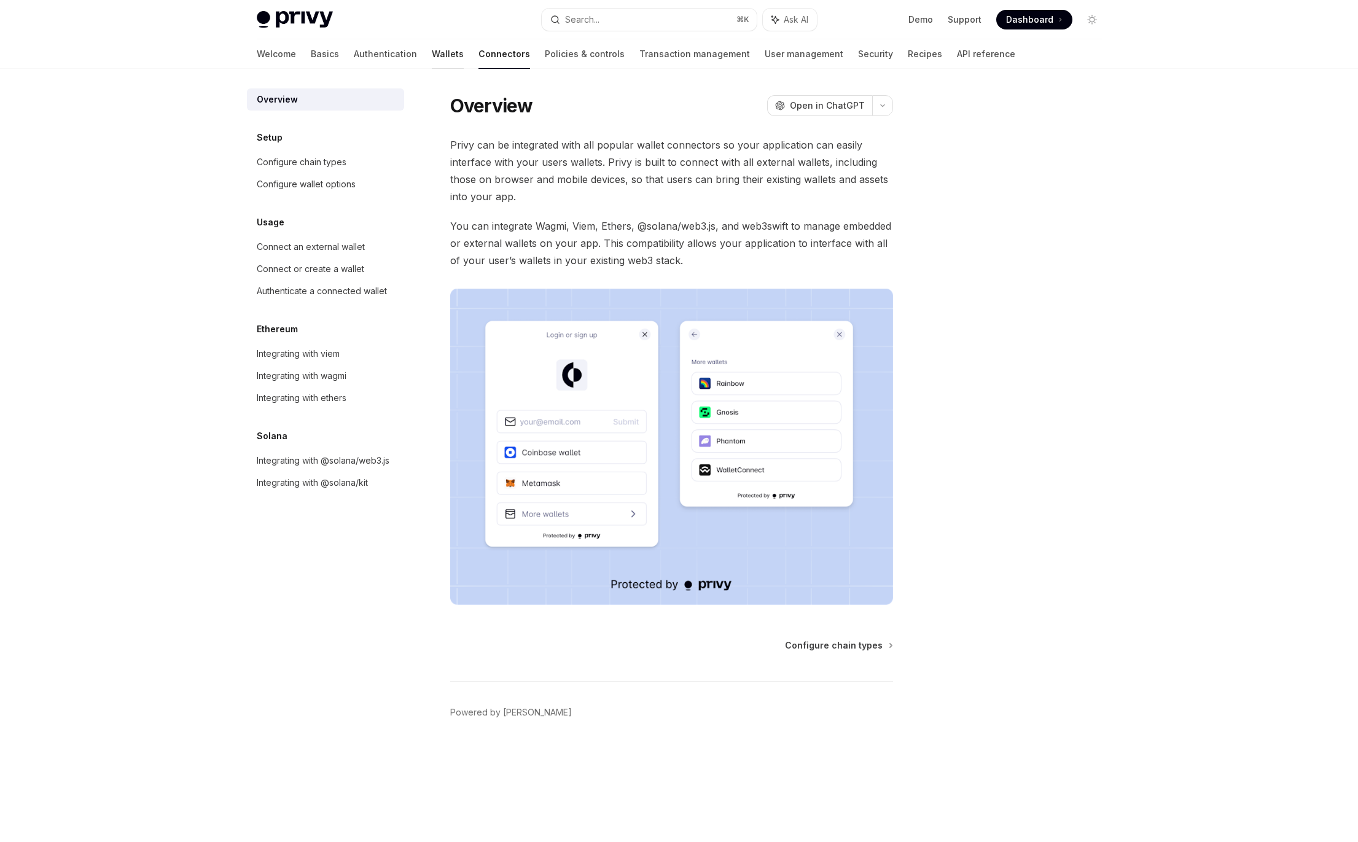
click at [432, 57] on link "Wallets" at bounding box center [448, 53] width 32 height 29
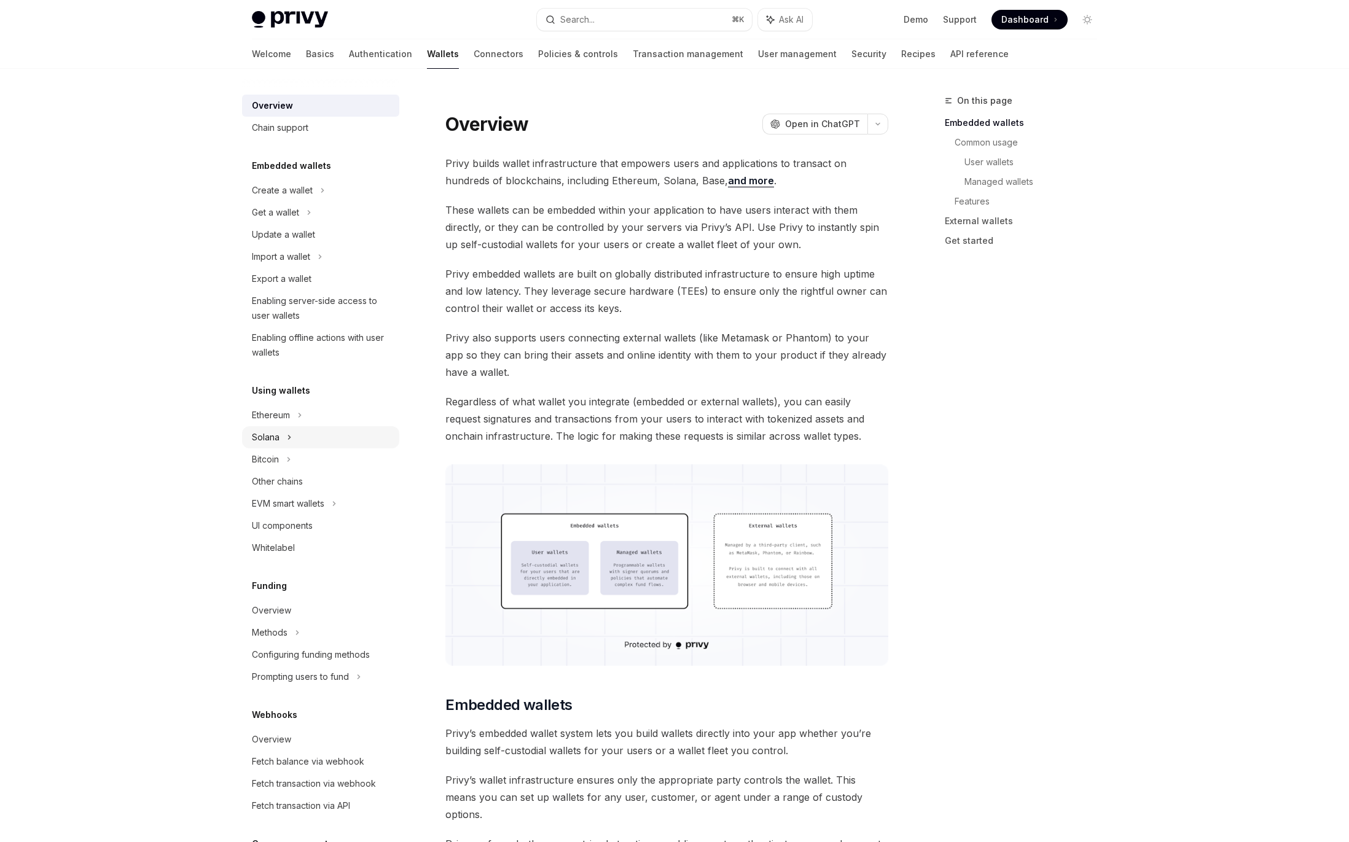
click at [342, 447] on div "Solana" at bounding box center [320, 437] width 157 height 22
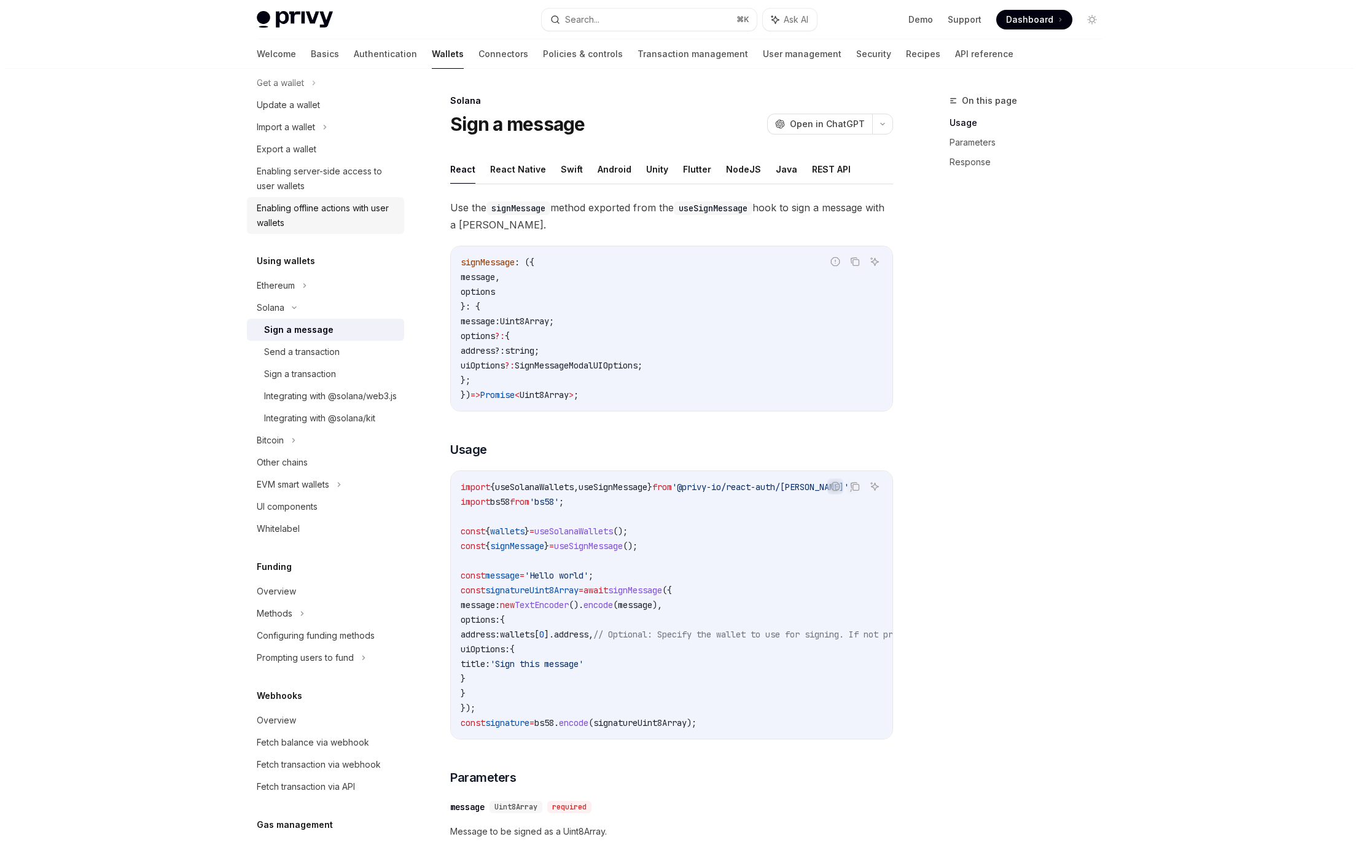
scroll to position [128, 0]
click at [326, 224] on div "Enabling offline actions with user wallets" at bounding box center [322, 217] width 140 height 29
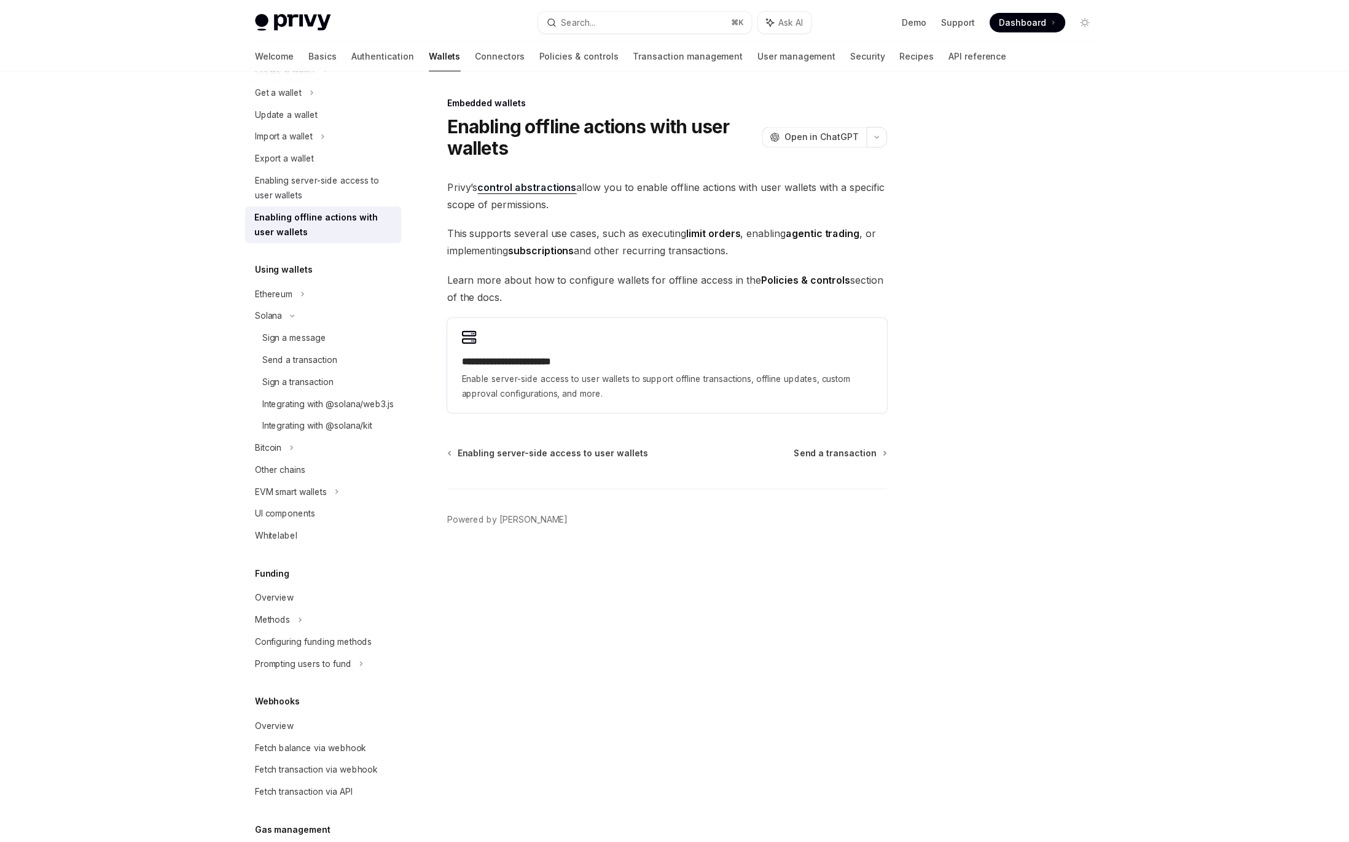
scroll to position [122, 0]
click at [554, 184] on link "control abstractions" at bounding box center [531, 185] width 100 height 13
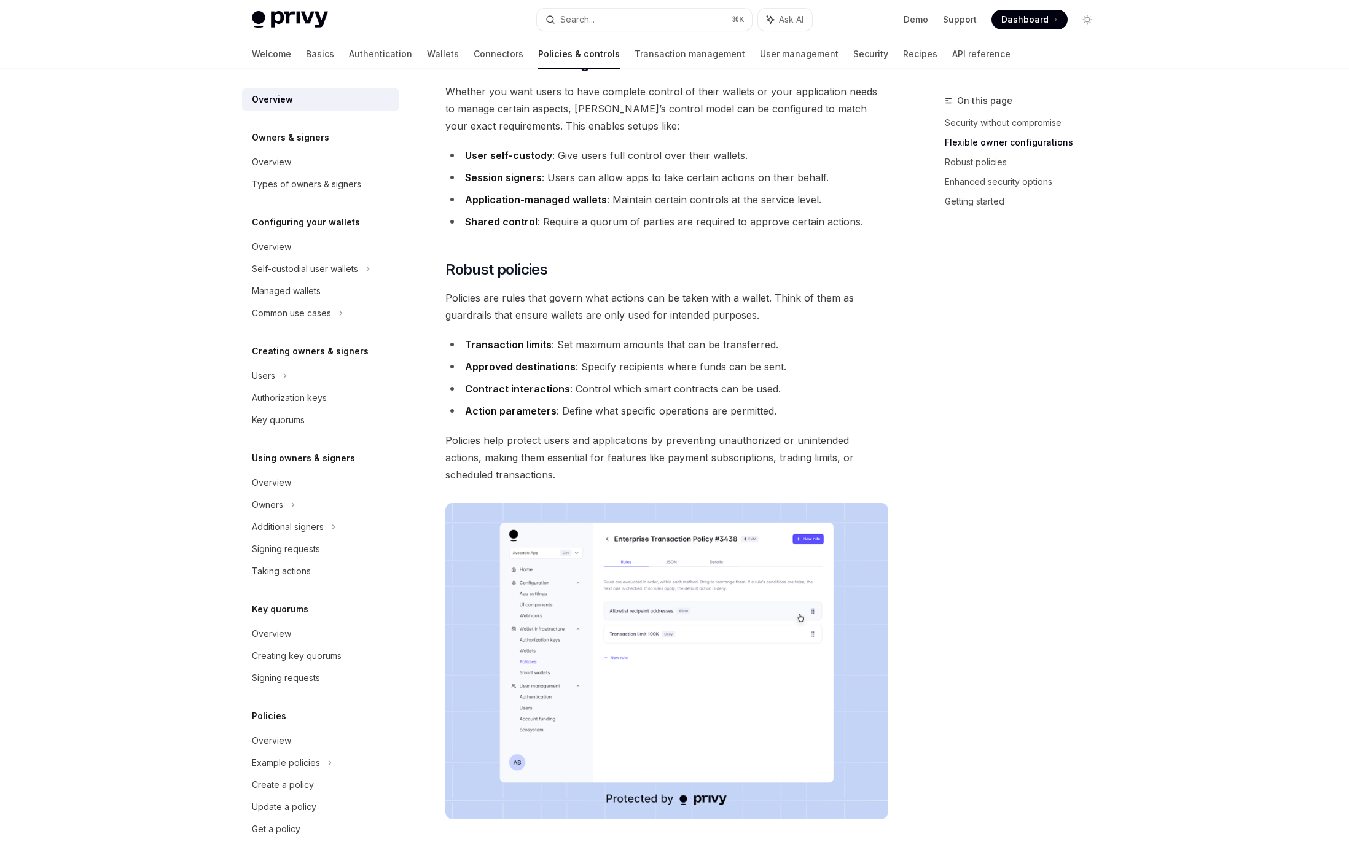
scroll to position [291, 0]
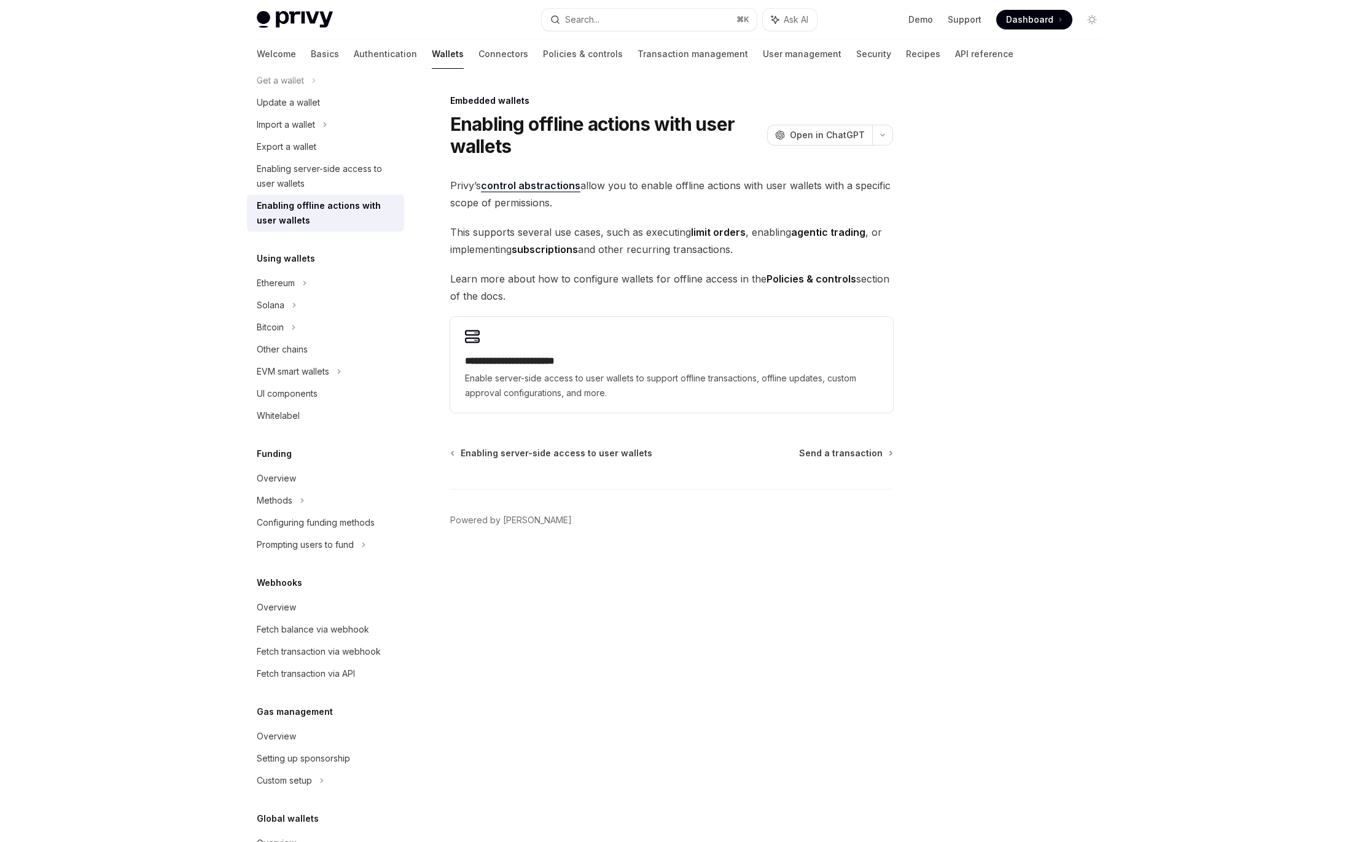
scroll to position [213, 0]
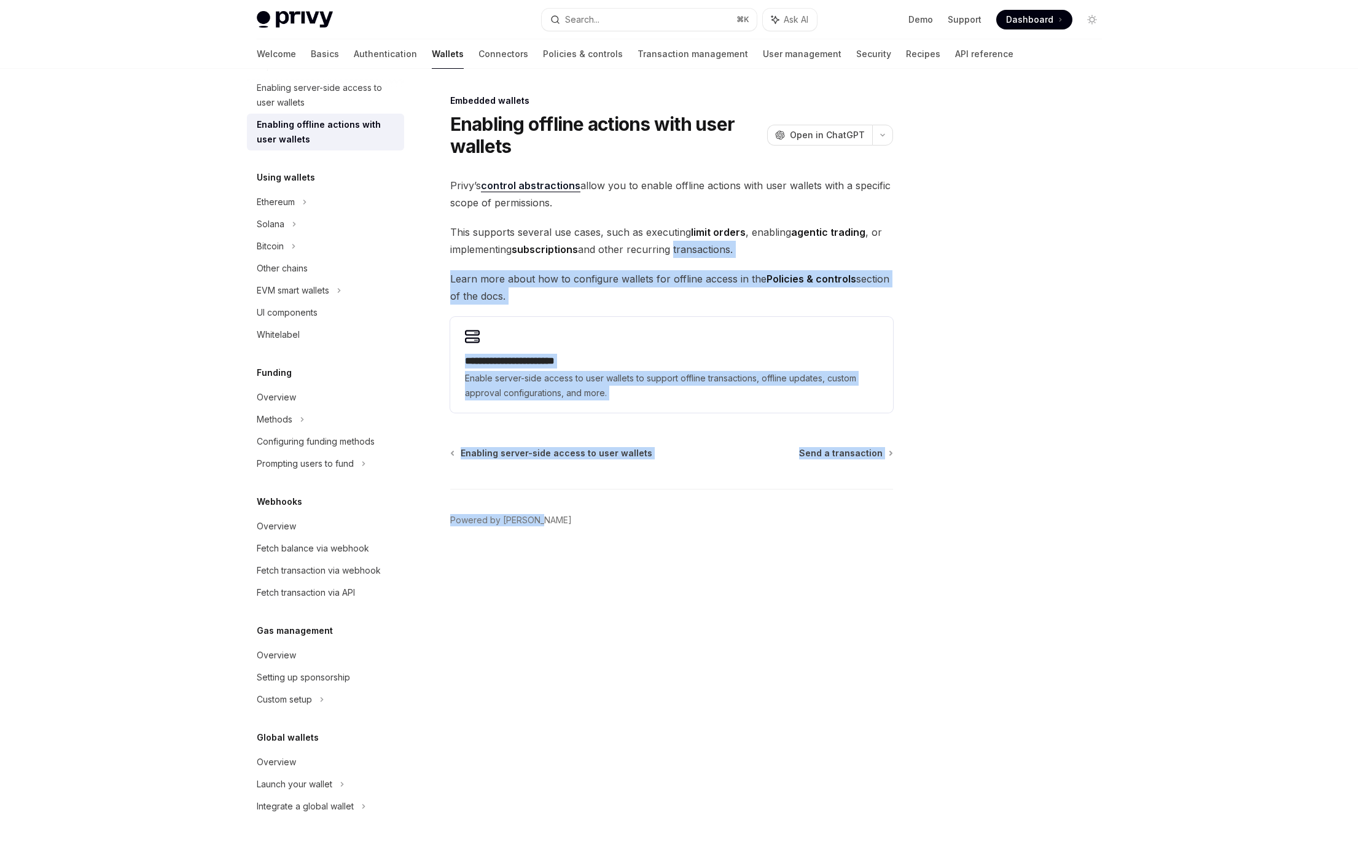
drag, startPoint x: 635, startPoint y: 519, endPoint x: 681, endPoint y: 214, distance: 307.7
click at [677, 235] on div "**********" at bounding box center [556, 467] width 678 height 749
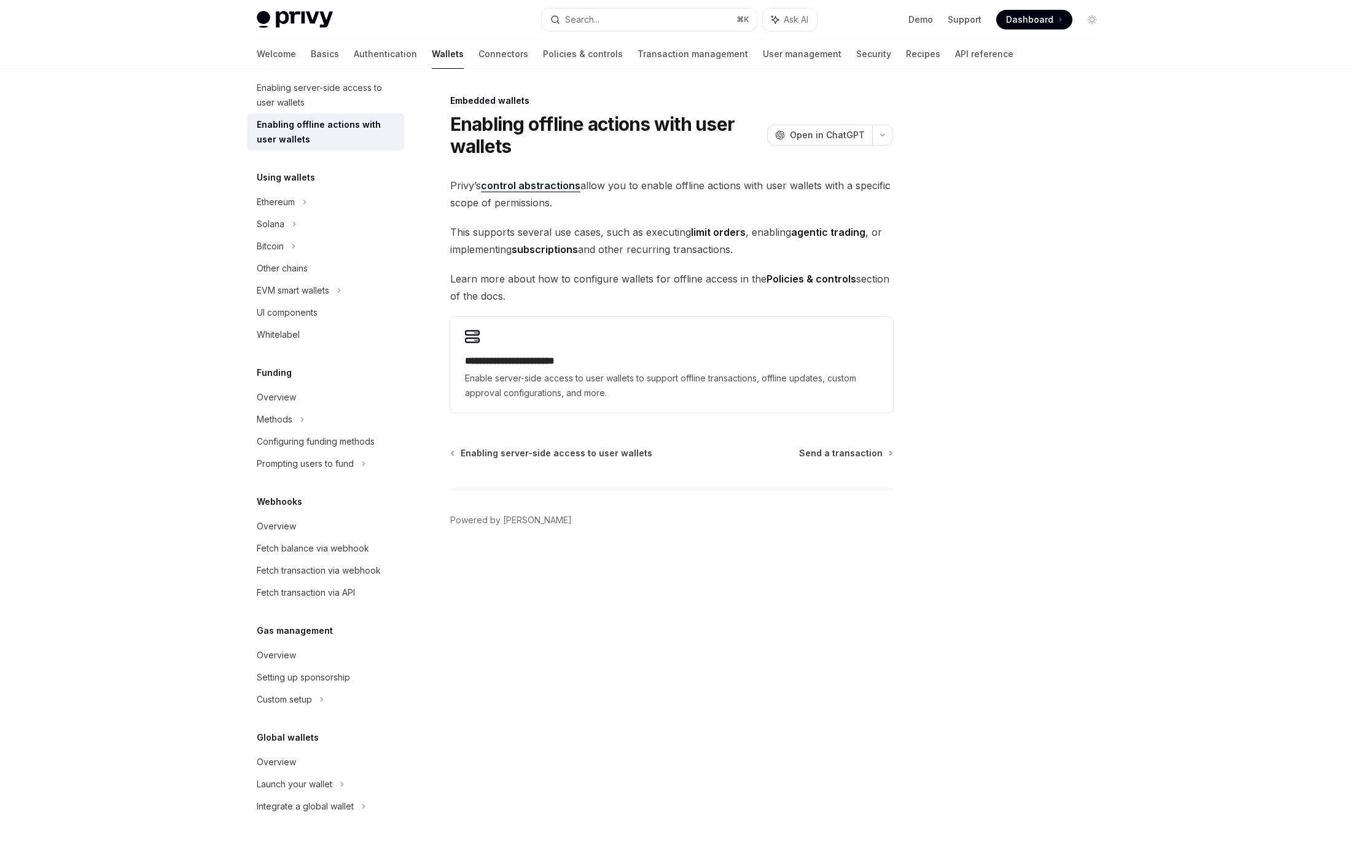
click at [682, 214] on div "**********" at bounding box center [671, 295] width 443 height 236
click at [600, 633] on div "**********" at bounding box center [556, 467] width 678 height 749
click at [581, 645] on div "**********" at bounding box center [556, 467] width 678 height 749
click at [532, 668] on div "**********" at bounding box center [556, 467] width 678 height 749
click at [1043, 297] on div at bounding box center [1018, 467] width 187 height 749
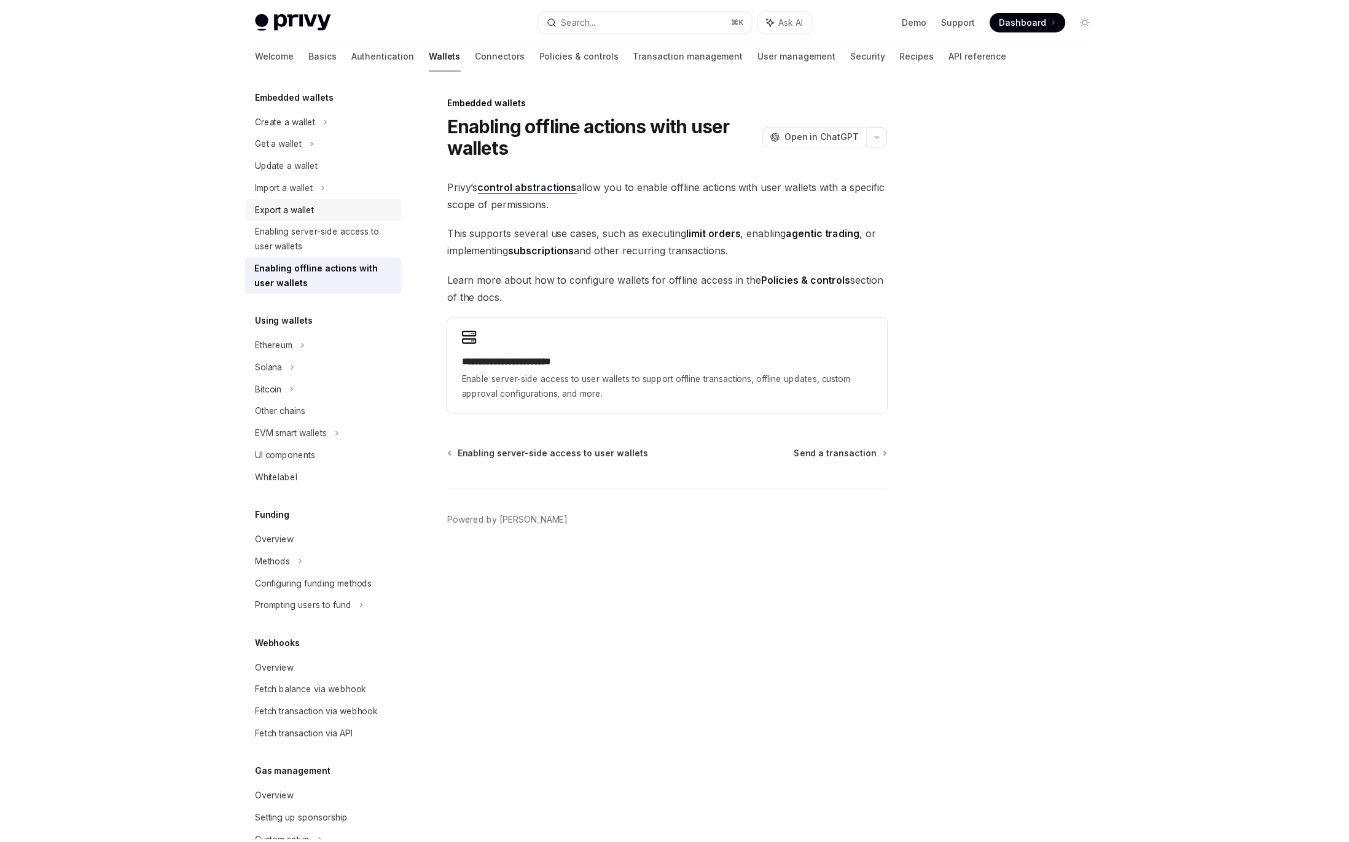
scroll to position [70, 0]
click at [354, 55] on link "Authentication" at bounding box center [385, 53] width 63 height 29
type textarea "*"
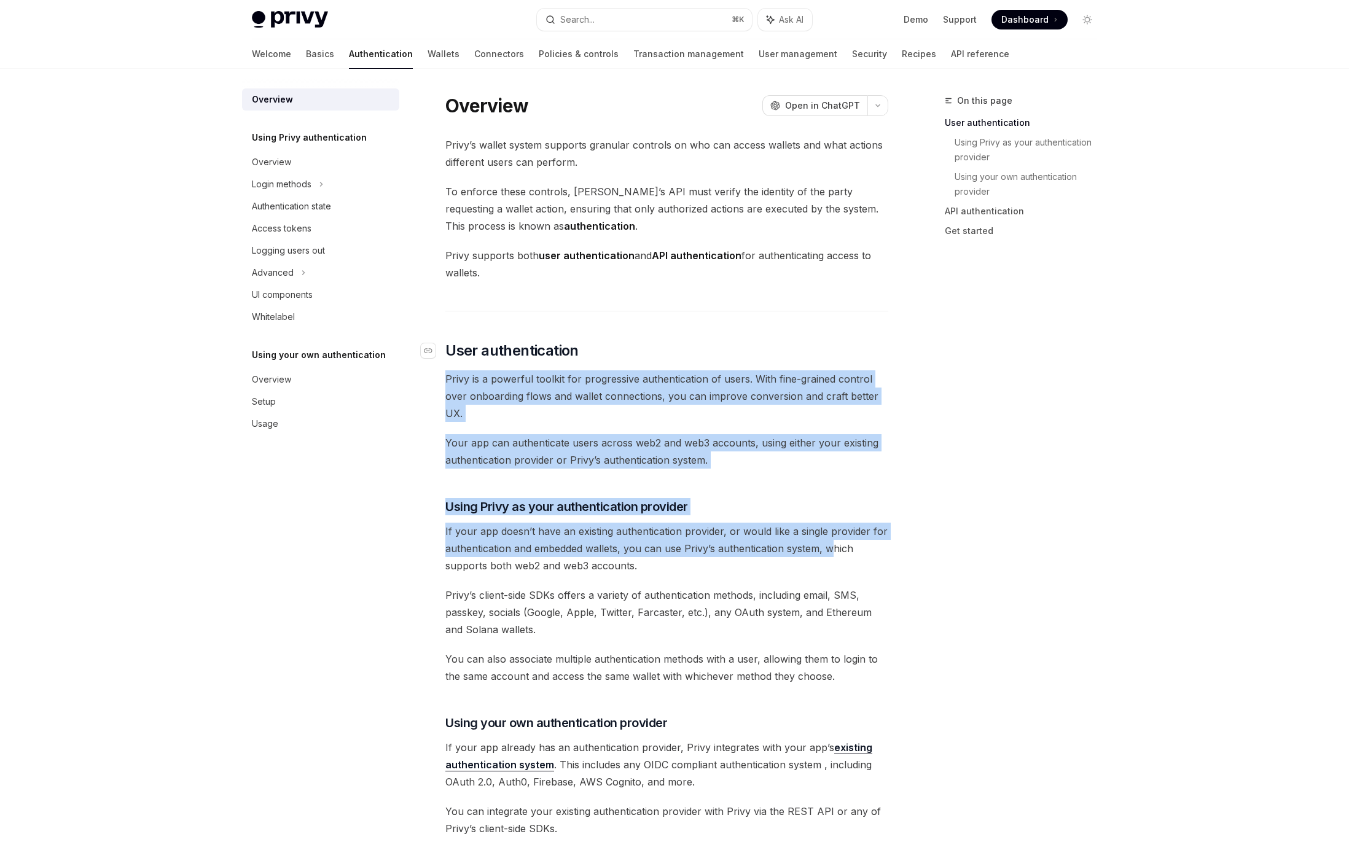
drag, startPoint x: 831, startPoint y: 540, endPoint x: 824, endPoint y: 345, distance: 195.5
click at [824, 348] on div "Privy’s wallet system supports granular controls on who can access wallets and …" at bounding box center [666, 747] width 443 height 1223
click at [824, 345] on h2 "​ User authentication" at bounding box center [666, 351] width 443 height 20
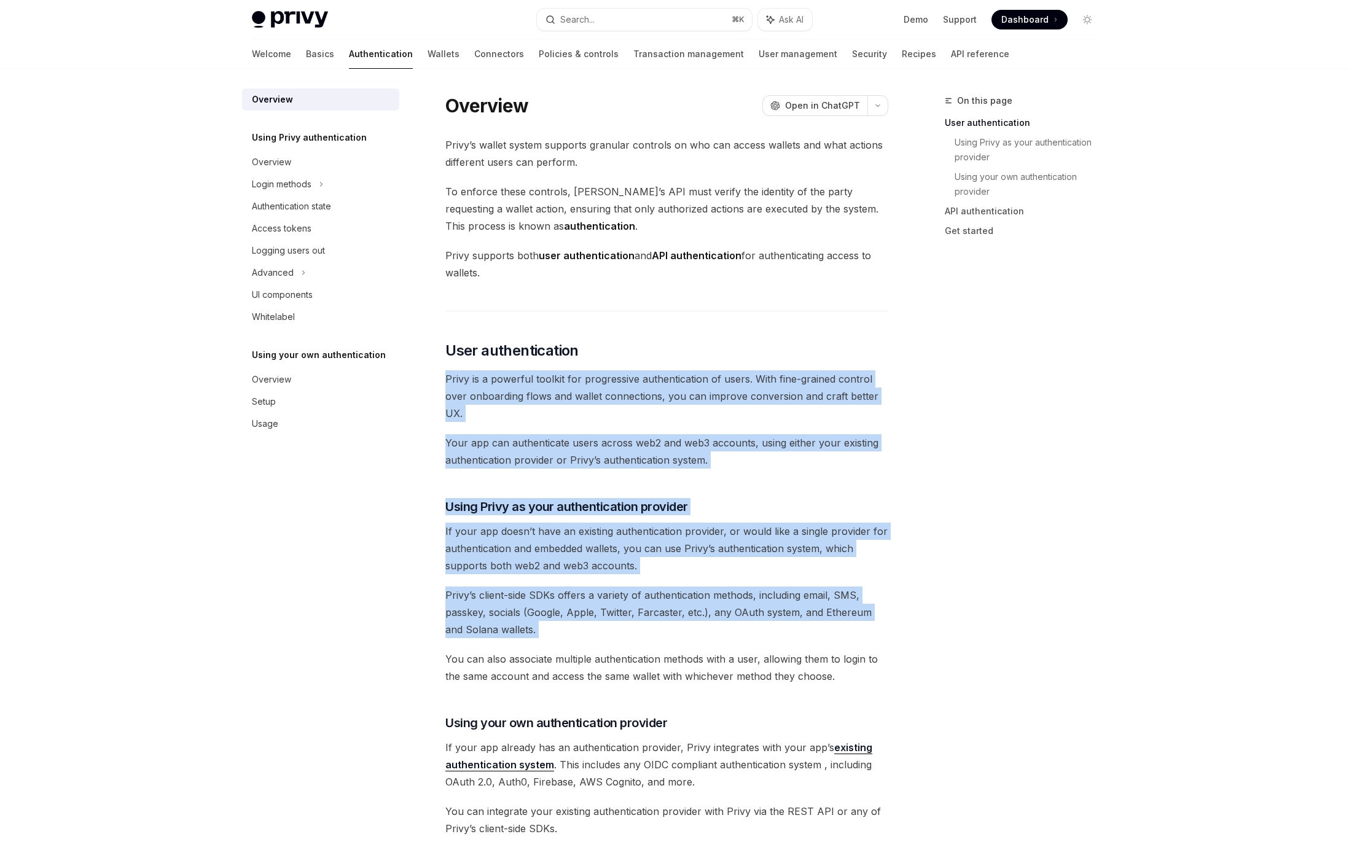
drag, startPoint x: 713, startPoint y: 633, endPoint x: 719, endPoint y: 646, distance: 14.3
click at [717, 645] on div "Privy’s wallet system supports granular controls on who can access wallets and …" at bounding box center [666, 747] width 443 height 1223
click at [719, 646] on div "Privy’s wallet system supports granular controls on who can access wallets and …" at bounding box center [666, 747] width 443 height 1223
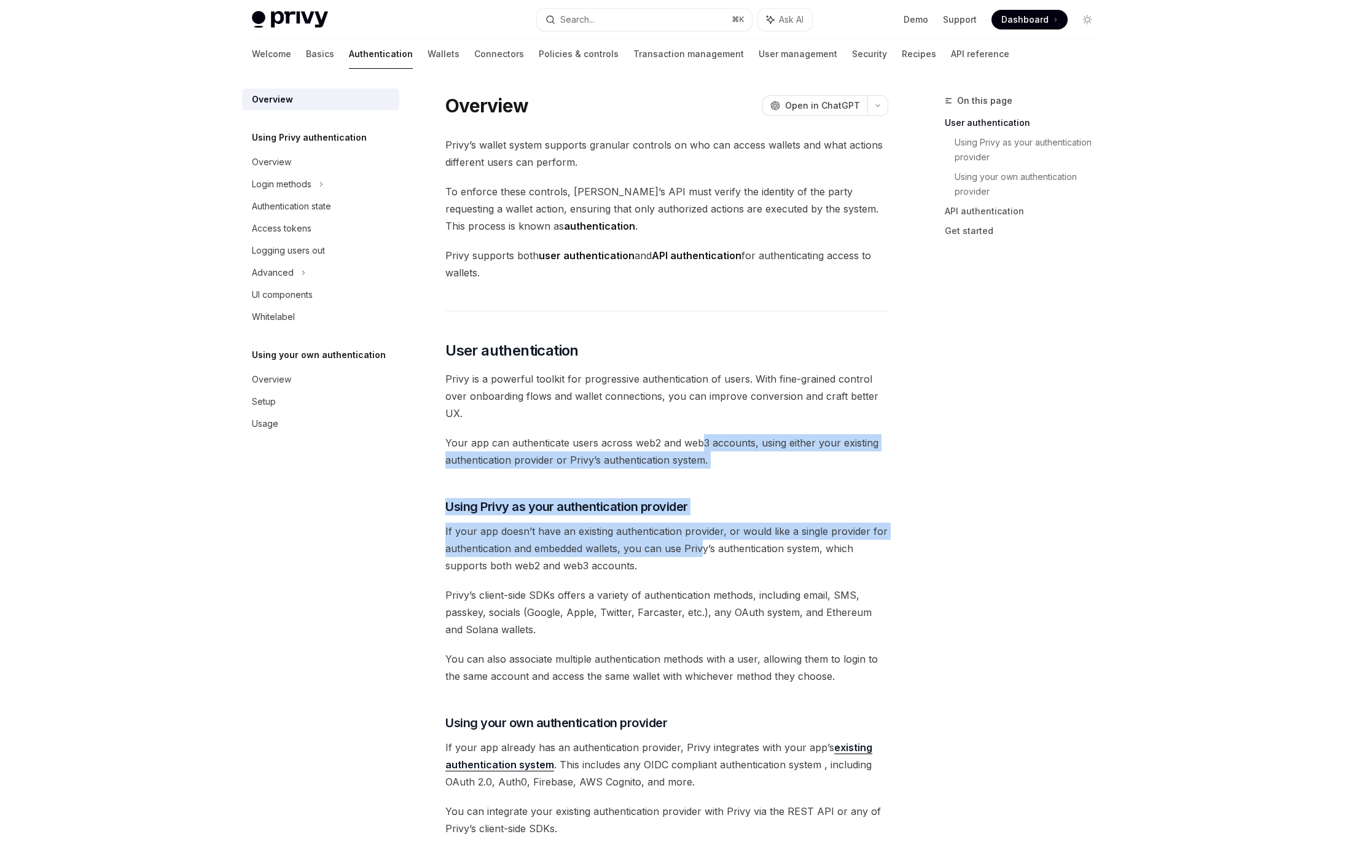
drag, startPoint x: 702, startPoint y: 513, endPoint x: 702, endPoint y: 578, distance: 65.1
click at [702, 569] on div "Privy’s wallet system supports granular controls on who can access wallets and …" at bounding box center [666, 747] width 443 height 1223
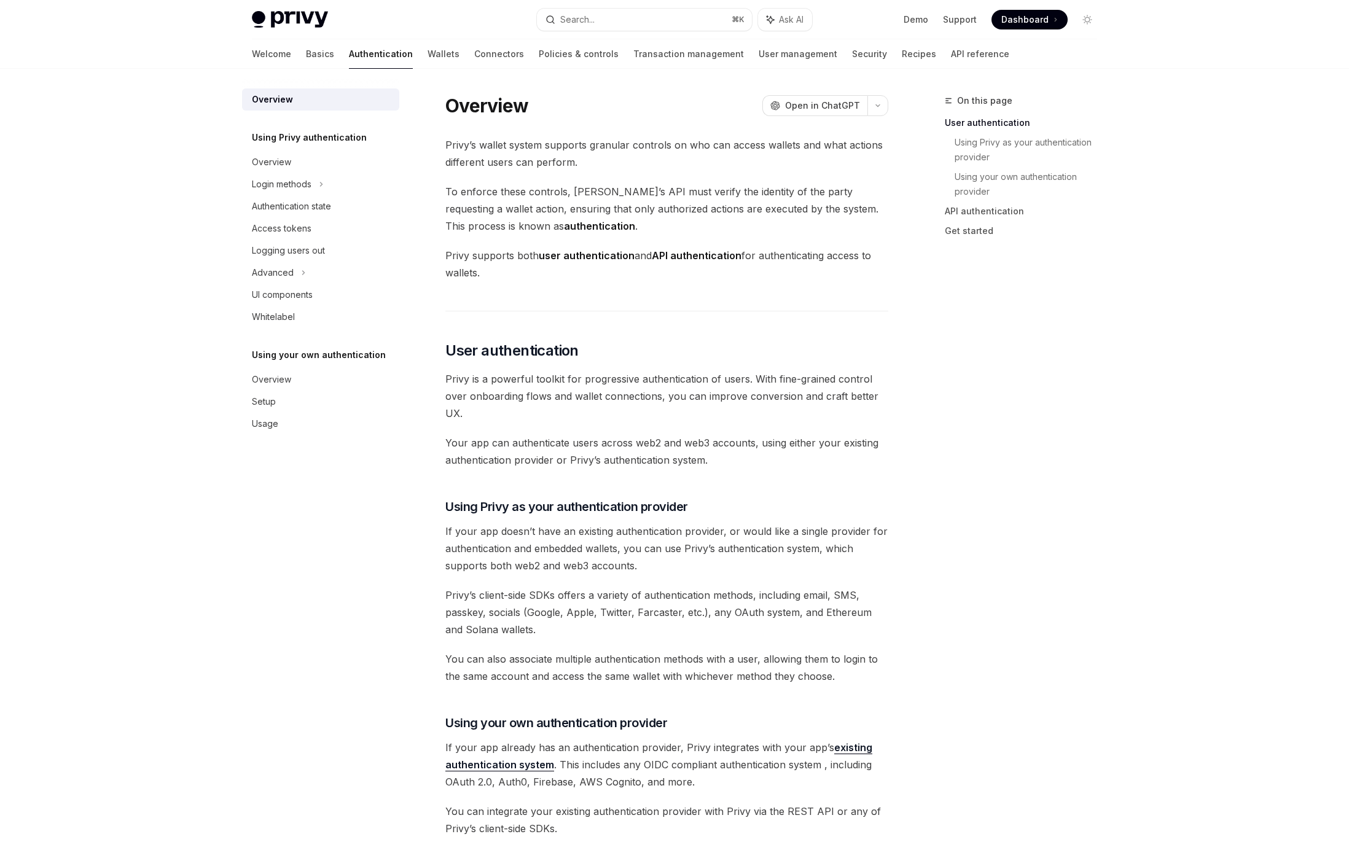
click at [702, 578] on div "Privy’s wallet system supports granular controls on who can access wallets and …" at bounding box center [666, 747] width 443 height 1223
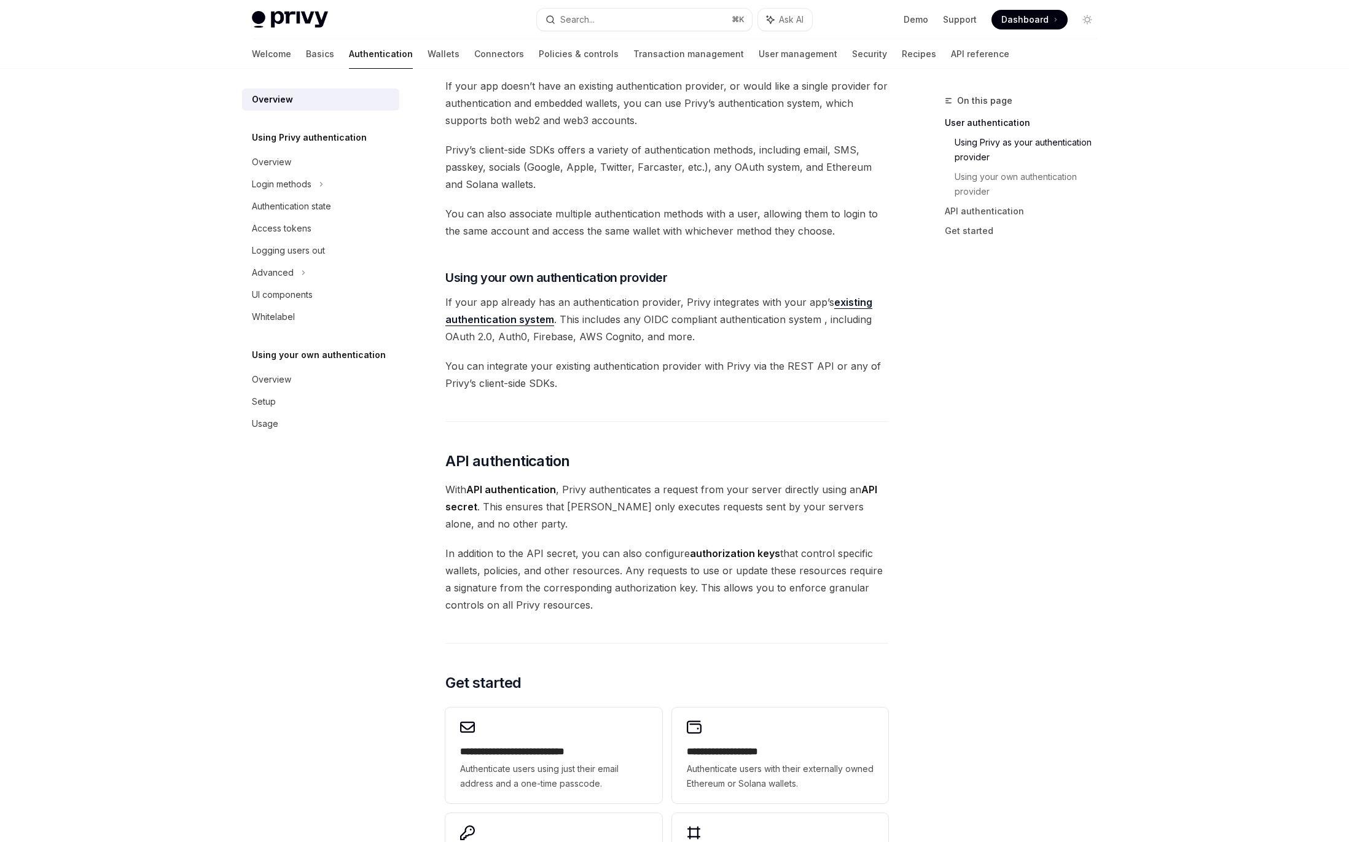
scroll to position [449, 0]
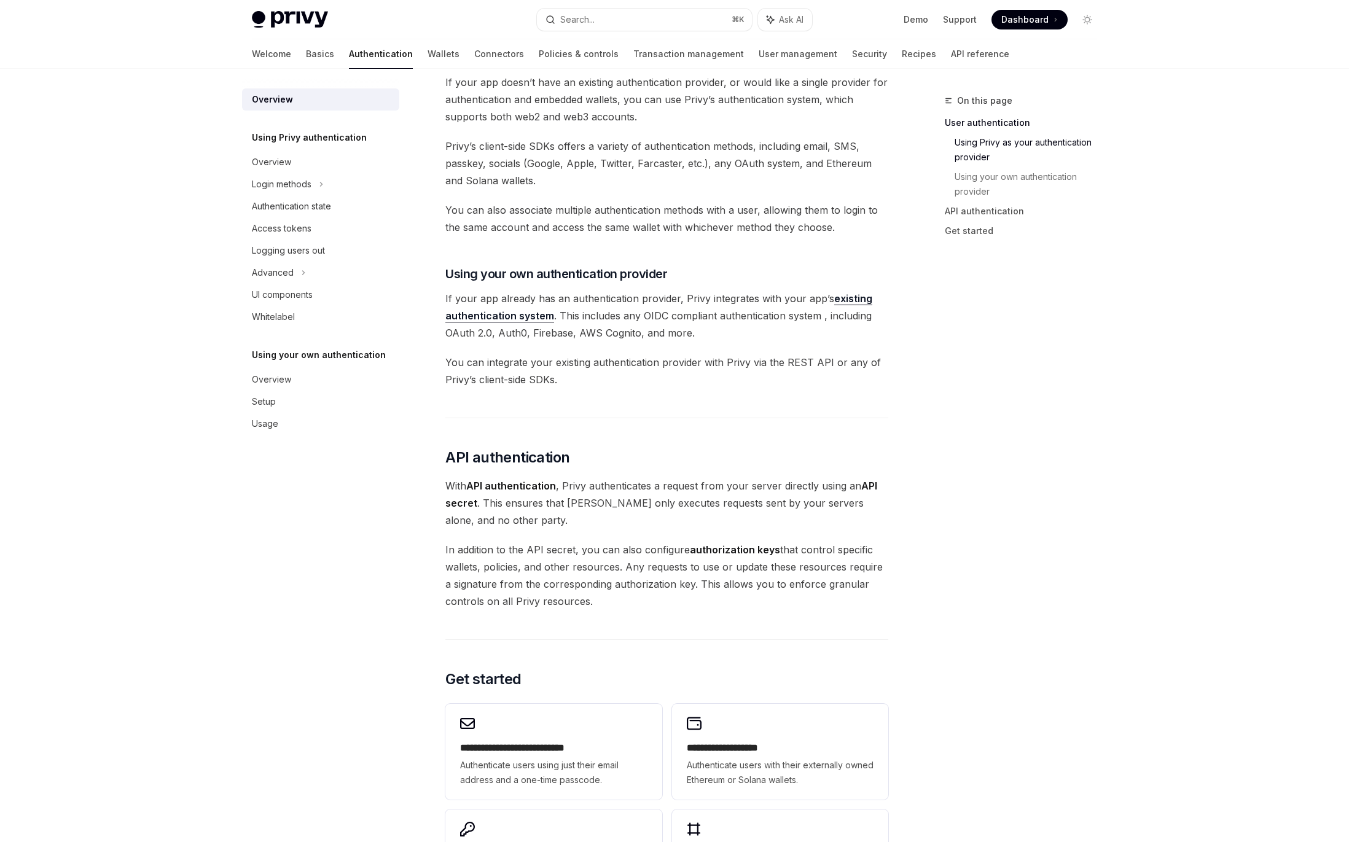
click at [232, 662] on div "Overview OpenAI Open in ChatGPT OpenAI Open in ChatGPT [PERSON_NAME]’s wallet s…" at bounding box center [552, 368] width 678 height 1449
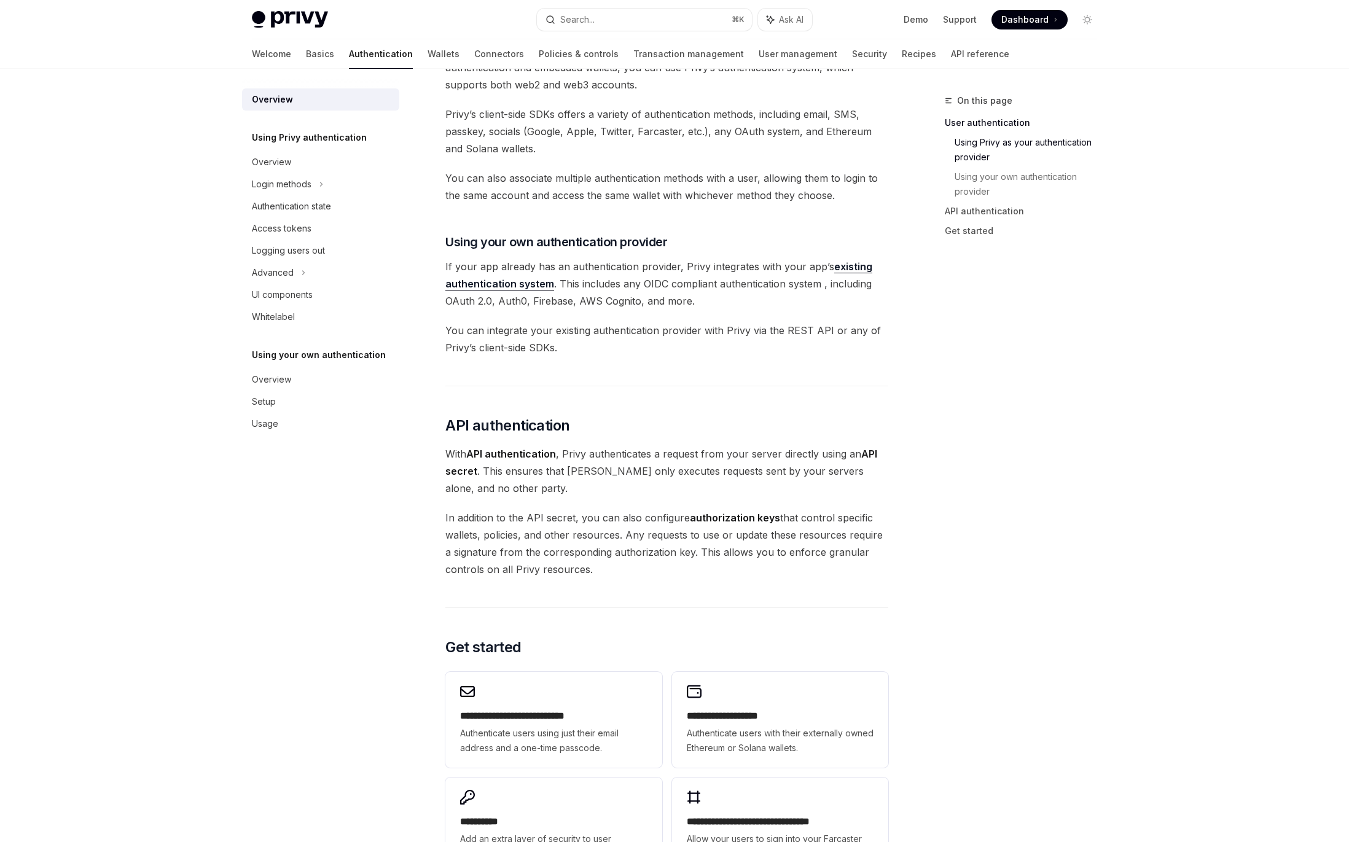
click at [202, 502] on div "Privy Docs home page Search... ⌘ K Ask AI Demo Support Dashboard Dashboard Sear…" at bounding box center [674, 290] width 1349 height 1542
drag, startPoint x: 866, startPoint y: 169, endPoint x: 813, endPoint y: 113, distance: 76.5
click at [857, 160] on div "On this page User authentication Using Privy as your authentication provider Us…" at bounding box center [674, 321] width 865 height 1473
click at [683, 209] on div "Privy’s wallet system supports granular controls on who can access wallets and …" at bounding box center [666, 264] width 443 height 1223
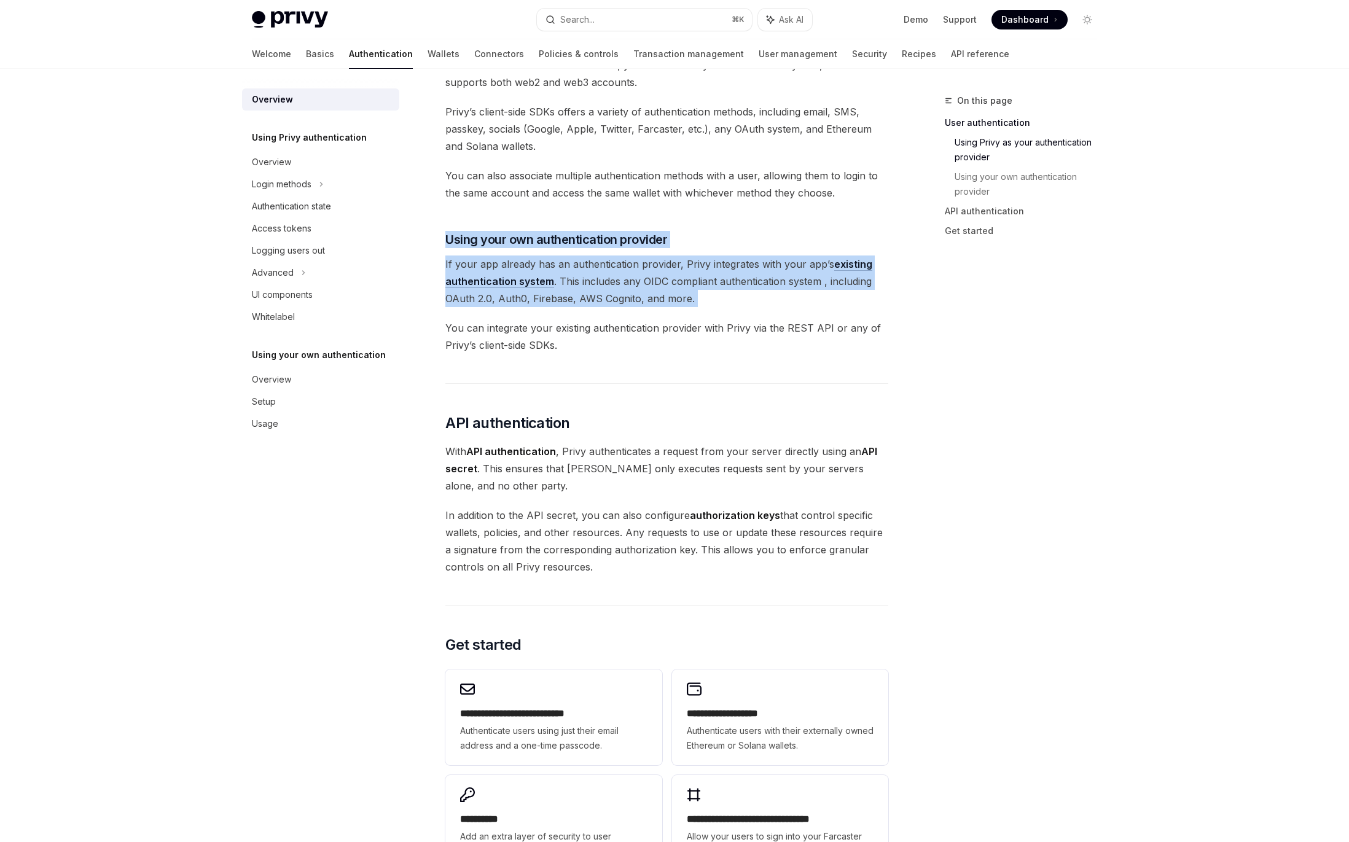
drag, startPoint x: 738, startPoint y: 291, endPoint x: 743, endPoint y: 317, distance: 27.0
click at [740, 312] on div "Privy’s wallet system supports granular controls on who can access wallets and …" at bounding box center [666, 264] width 443 height 1223
click at [743, 317] on div "Privy’s wallet system supports granular controls on who can access wallets and …" at bounding box center [666, 264] width 443 height 1223
